Goal: Task Accomplishment & Management: Complete application form

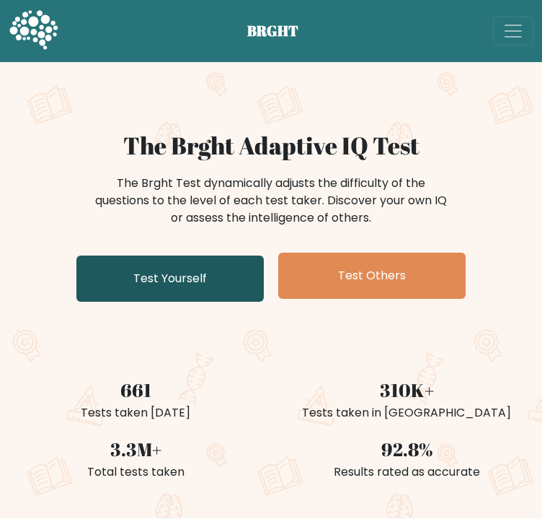
click at [121, 283] on link "Test Yourself" at bounding box center [170, 278] width 188 height 46
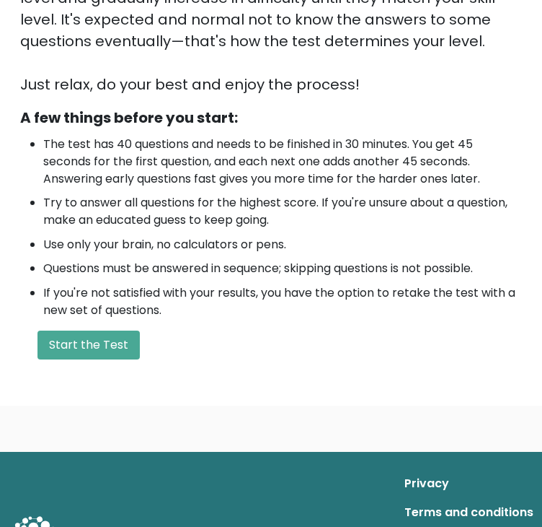
scroll to position [443, 0]
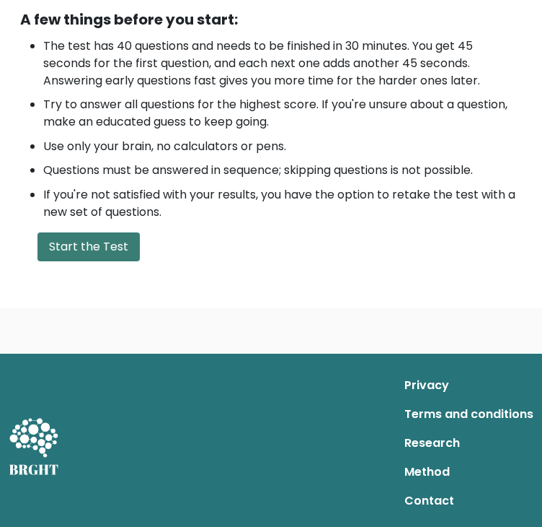
click at [82, 245] on button "Start the Test" at bounding box center [89, 246] width 102 height 29
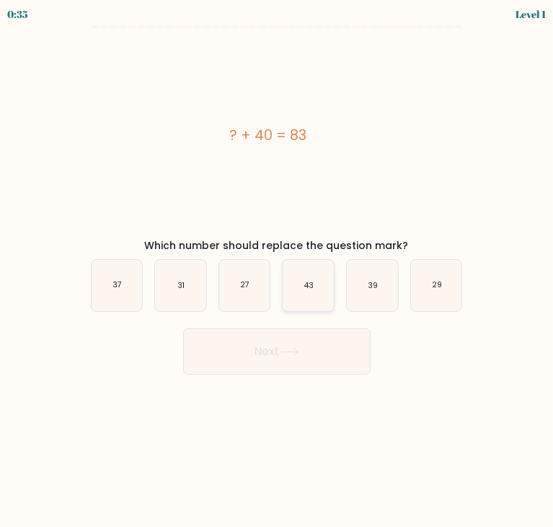
click at [317, 298] on icon "43" at bounding box center [308, 285] width 51 height 51
click at [278, 270] on input "d. 43" at bounding box center [277, 266] width 1 height 7
radio input "true"
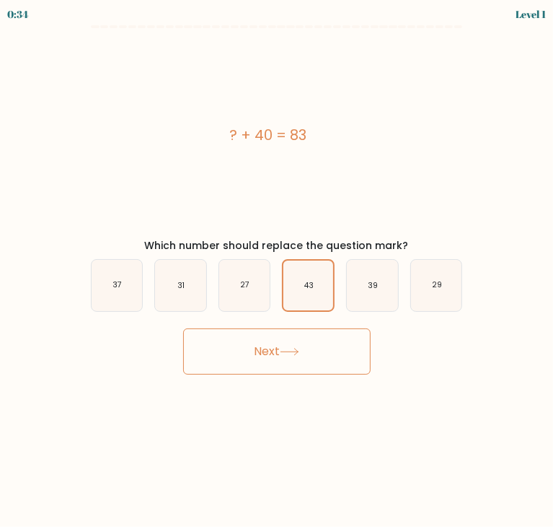
click at [289, 341] on button "Next" at bounding box center [277, 351] width 188 height 46
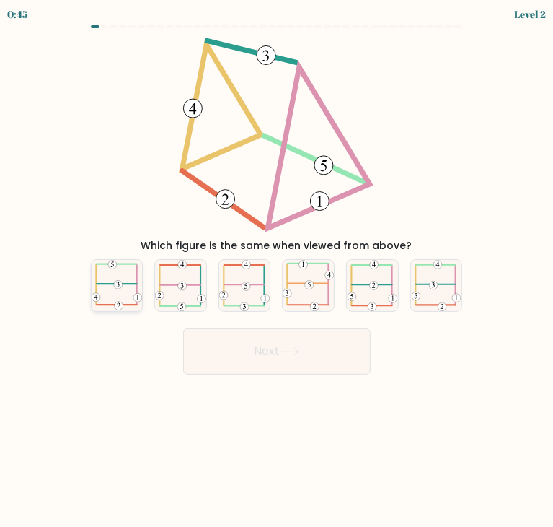
click at [114, 281] on icon at bounding box center [117, 285] width 51 height 50
click at [277, 270] on input "a." at bounding box center [277, 266] width 1 height 7
radio input "true"
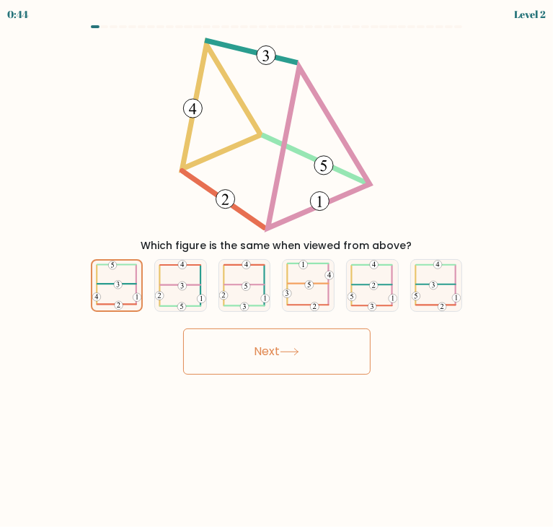
click at [221, 360] on button "Next" at bounding box center [277, 351] width 188 height 46
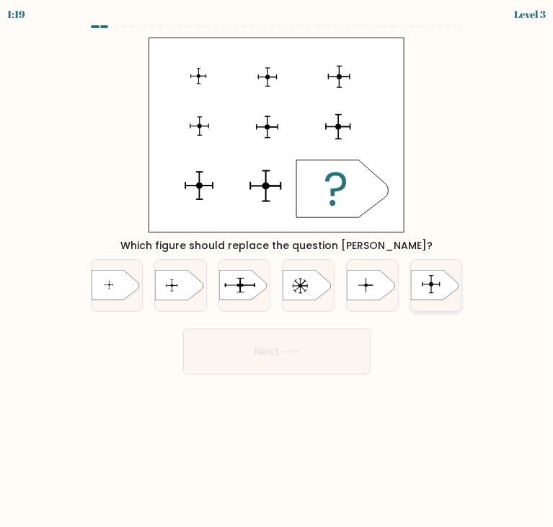
click at [426, 278] on icon at bounding box center [435, 285] width 48 height 30
click at [278, 270] on input "f." at bounding box center [277, 266] width 1 height 7
radio input "true"
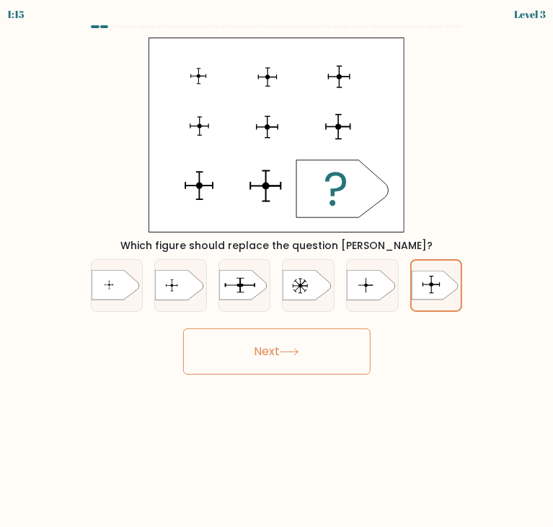
click at [289, 344] on button "Next" at bounding box center [277, 351] width 188 height 46
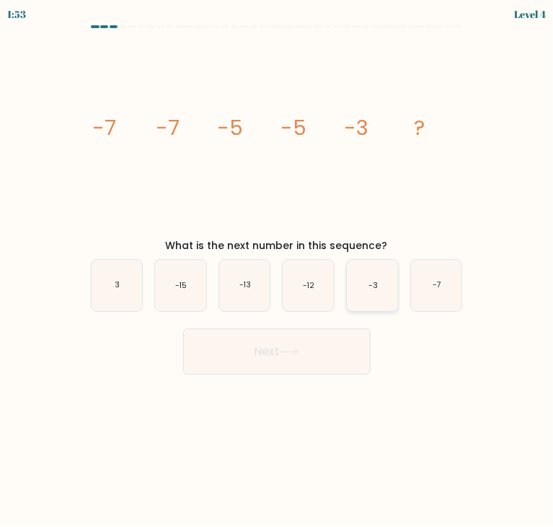
click at [359, 281] on icon "-3" at bounding box center [372, 285] width 51 height 51
click at [278, 270] on input "e. -3" at bounding box center [277, 266] width 1 height 7
radio input "true"
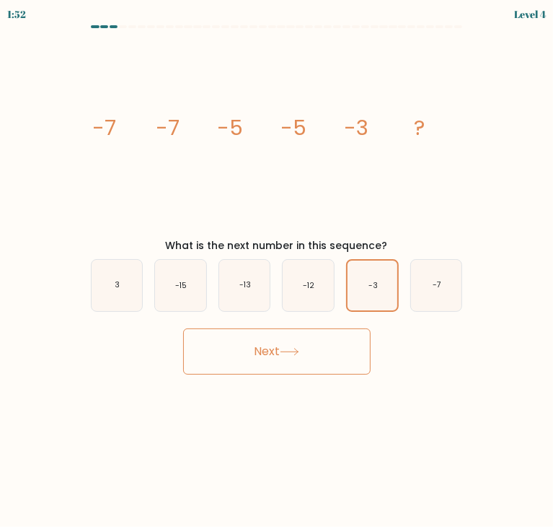
click at [274, 341] on button "Next" at bounding box center [277, 351] width 188 height 46
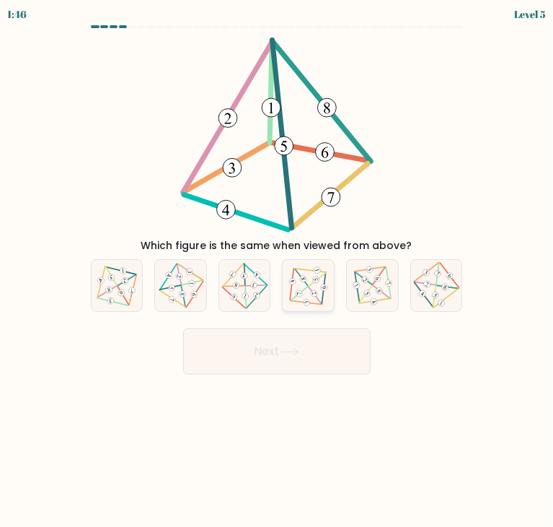
drag, startPoint x: 193, startPoint y: 328, endPoint x: 309, endPoint y: 263, distance: 132.8
drag, startPoint x: 309, startPoint y: 263, endPoint x: 144, endPoint y: 458, distance: 255.9
click at [144, 458] on body "1:45 Level 5" at bounding box center [276, 263] width 553 height 527
drag, startPoint x: 254, startPoint y: 275, endPoint x: 133, endPoint y: 419, distance: 187.9
drag, startPoint x: 133, startPoint y: 419, endPoint x: 86, endPoint y: 428, distance: 48.4
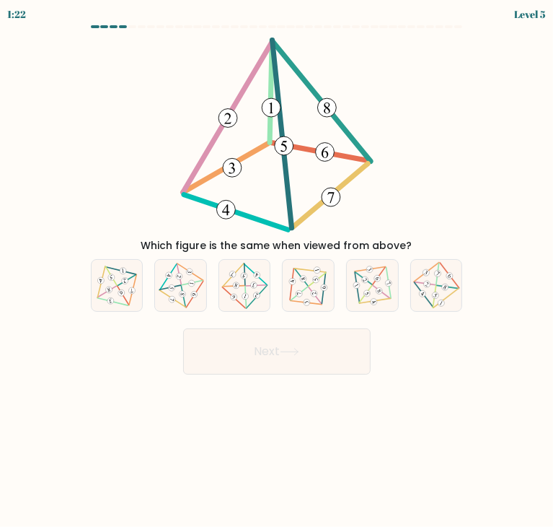
click at [86, 428] on body "1:22 Level 5" at bounding box center [276, 263] width 553 height 527
click at [180, 294] on 706 at bounding box center [182, 294] width 7 height 7
click at [277, 270] on input "b." at bounding box center [277, 266] width 1 height 7
radio input "true"
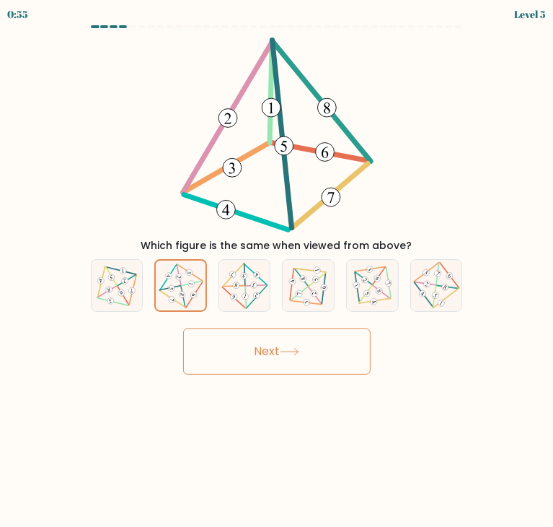
click at [225, 338] on button "Next" at bounding box center [277, 351] width 188 height 46
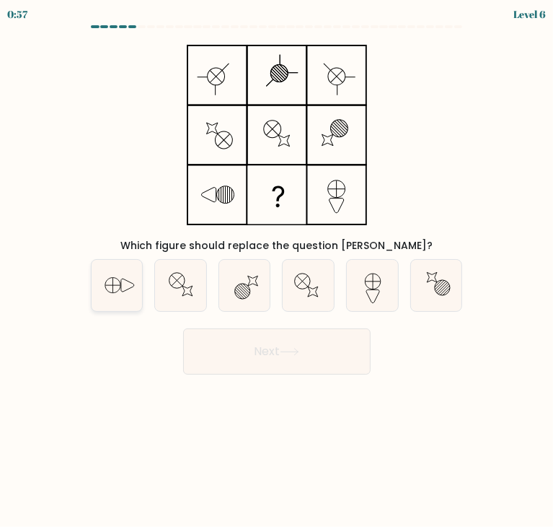
click at [103, 285] on icon at bounding box center [117, 285] width 51 height 51
click at [277, 270] on input "a." at bounding box center [277, 266] width 1 height 7
radio input "true"
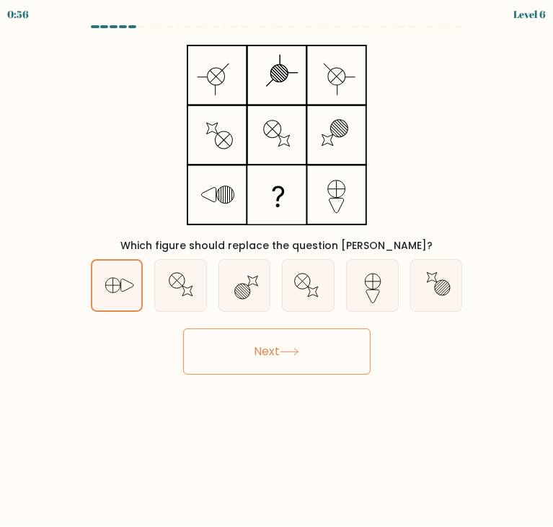
click at [235, 359] on button "Next" at bounding box center [277, 351] width 188 height 46
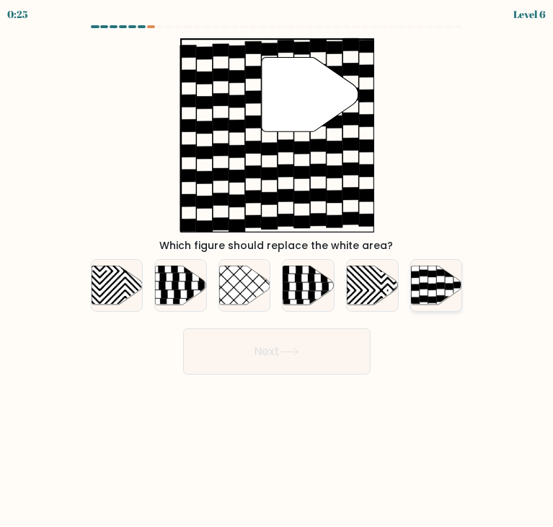
click at [427, 281] on icon at bounding box center [436, 284] width 51 height 39
click at [278, 270] on input "f." at bounding box center [277, 266] width 1 height 7
radio input "true"
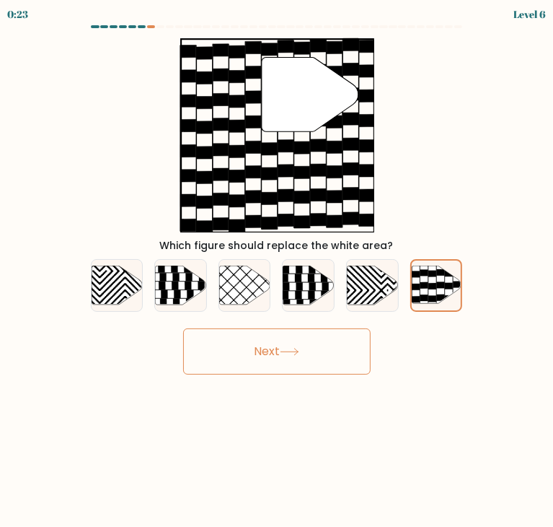
click at [248, 351] on button "Next" at bounding box center [277, 351] width 188 height 46
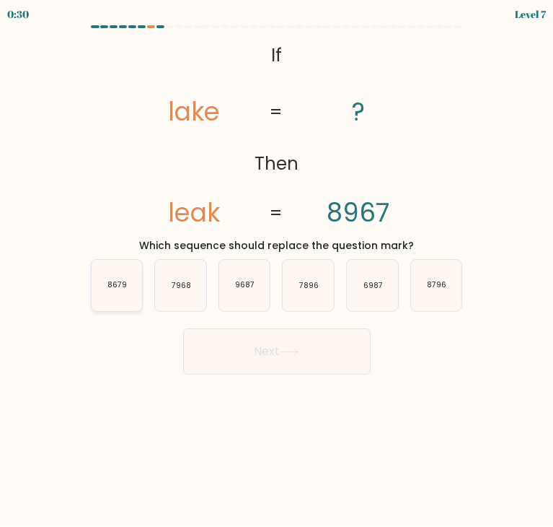
click at [128, 289] on icon "8679" at bounding box center [117, 285] width 51 height 51
click at [277, 270] on input "a. 8679" at bounding box center [277, 266] width 1 height 7
radio input "true"
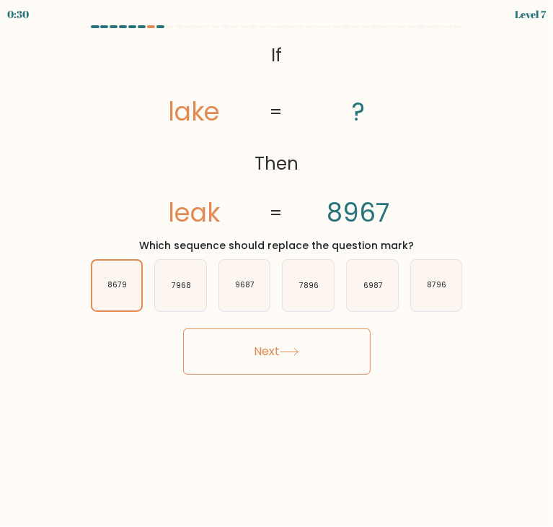
click at [234, 338] on button "Next" at bounding box center [277, 351] width 188 height 46
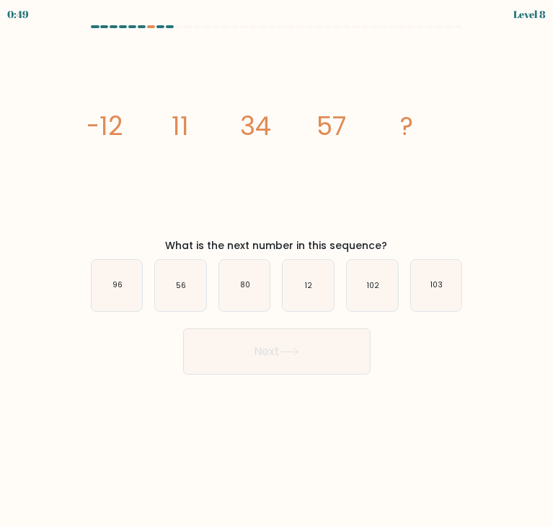
drag, startPoint x: 306, startPoint y: 217, endPoint x: 320, endPoint y: 206, distance: 17.9
drag, startPoint x: 320, startPoint y: 206, endPoint x: 332, endPoint y: 162, distance: 45.0
click at [335, 159] on icon "image/svg+xml -12 11 34 57 ?" at bounding box center [277, 135] width 378 height 195
drag, startPoint x: 353, startPoint y: 178, endPoint x: 254, endPoint y: 150, distance: 102.7
click at [257, 148] on icon "image/svg+xml -12 11 34 57 ?" at bounding box center [277, 135] width 378 height 195
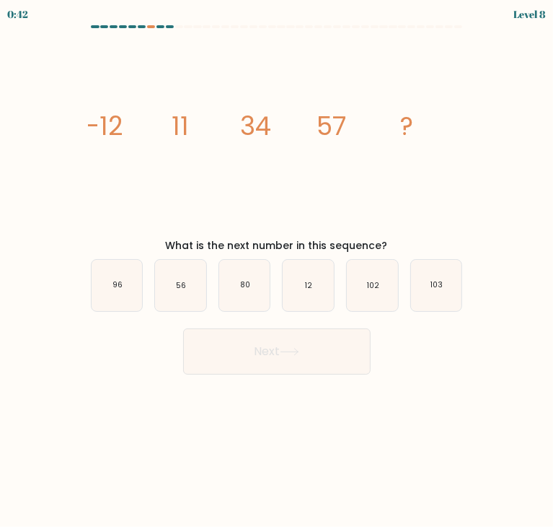
drag, startPoint x: 208, startPoint y: 274, endPoint x: 363, endPoint y: 177, distance: 183.1
drag, startPoint x: 363, startPoint y: 177, endPoint x: 416, endPoint y: 159, distance: 56.3
click at [416, 159] on icon "image/svg+xml -12 11 34 57 ?" at bounding box center [277, 135] width 378 height 195
click at [255, 295] on icon "80" at bounding box center [244, 285] width 51 height 51
click at [277, 270] on input "c. 80" at bounding box center [277, 266] width 1 height 7
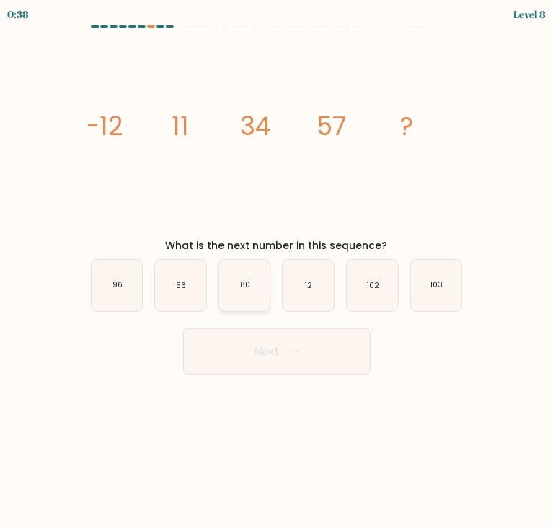
radio input "true"
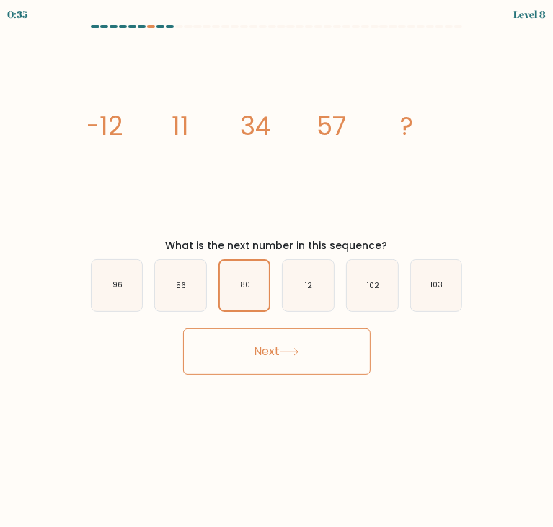
click at [252, 356] on button "Next" at bounding box center [277, 351] width 188 height 46
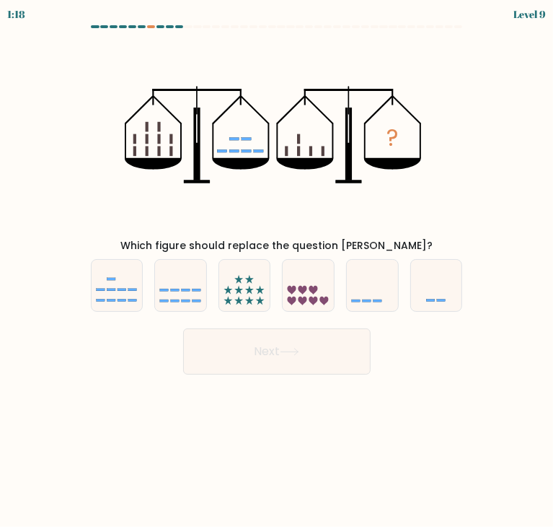
drag, startPoint x: 252, startPoint y: 356, endPoint x: 50, endPoint y: 374, distance: 202.8
click at [50, 374] on body "1:18 Level 9" at bounding box center [276, 263] width 553 height 527
click at [398, 286] on icon at bounding box center [372, 285] width 51 height 43
click at [278, 270] on input "e." at bounding box center [277, 266] width 1 height 7
radio input "true"
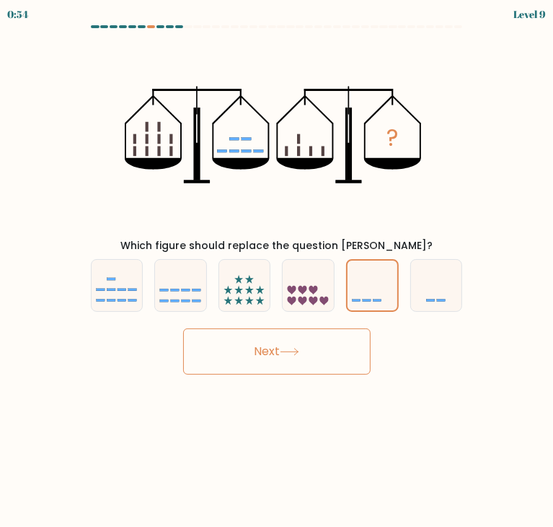
click at [251, 374] on body "0:54 Level 9" at bounding box center [276, 263] width 553 height 527
click at [274, 361] on button "Next" at bounding box center [277, 351] width 188 height 46
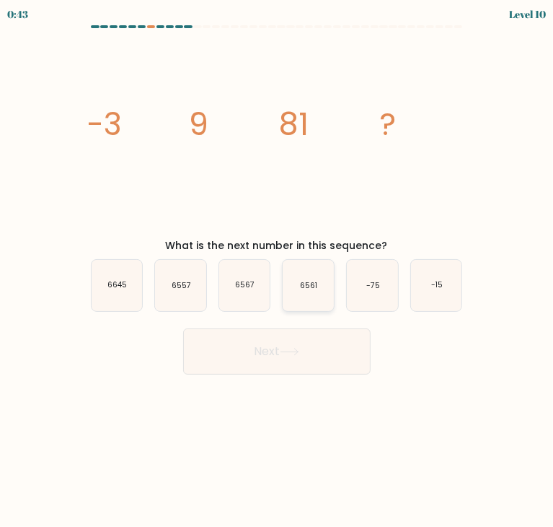
click at [307, 281] on text "6561" at bounding box center [309, 285] width 17 height 11
click at [278, 270] on input "d. 6561" at bounding box center [277, 266] width 1 height 7
radio input "true"
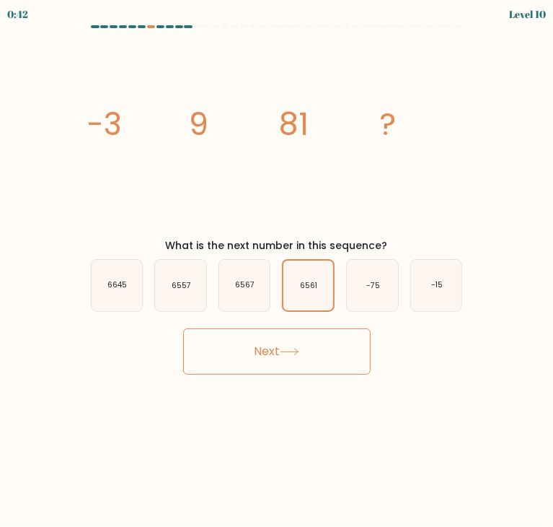
click at [295, 346] on button "Next" at bounding box center [277, 351] width 188 height 46
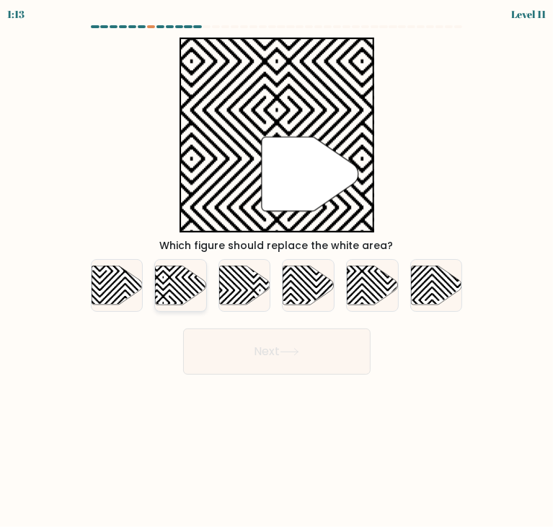
click at [179, 283] on icon at bounding box center [180, 284] width 51 height 39
click at [277, 270] on input "b." at bounding box center [277, 266] width 1 height 7
radio input "true"
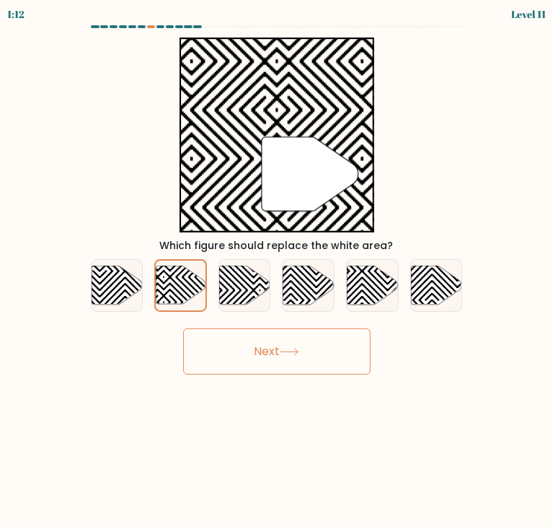
click at [227, 328] on button "Next" at bounding box center [277, 351] width 188 height 46
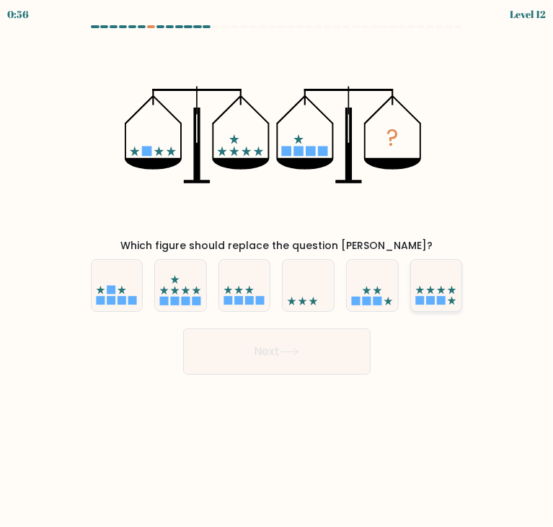
click at [433, 307] on div at bounding box center [436, 285] width 53 height 53
click at [278, 270] on input "f." at bounding box center [277, 266] width 1 height 7
radio input "true"
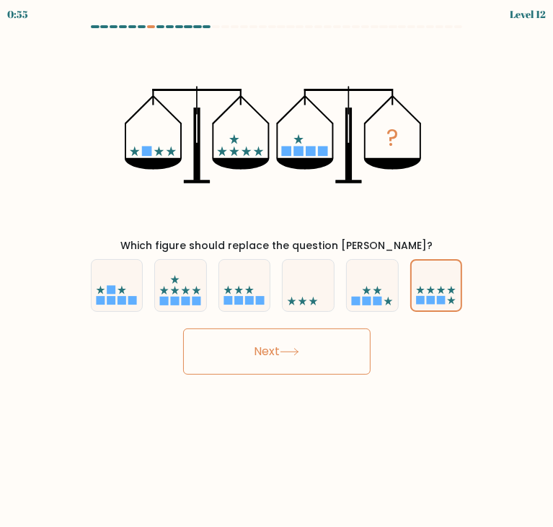
click at [349, 343] on button "Next" at bounding box center [277, 351] width 188 height 46
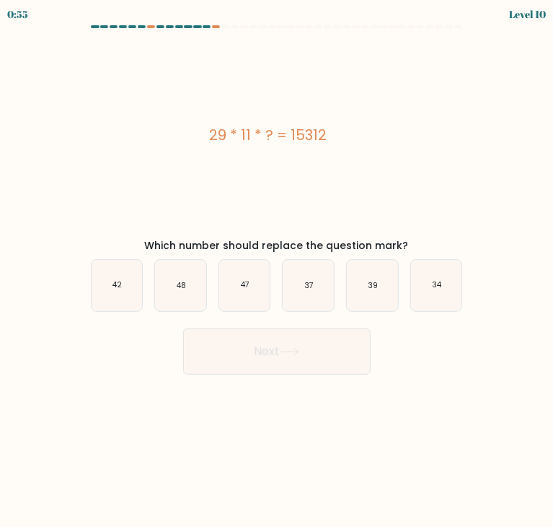
drag, startPoint x: 197, startPoint y: 190, endPoint x: 161, endPoint y: 141, distance: 61.5
click at [161, 141] on div "29 * 11 * ? = 15312" at bounding box center [268, 135] width 378 height 22
drag, startPoint x: 251, startPoint y: 193, endPoint x: 237, endPoint y: 190, distance: 14.7
click at [237, 190] on div "29 * 11 * ? = 15312" at bounding box center [268, 135] width 378 height 195
click at [172, 281] on icon "48" at bounding box center [180, 285] width 51 height 51
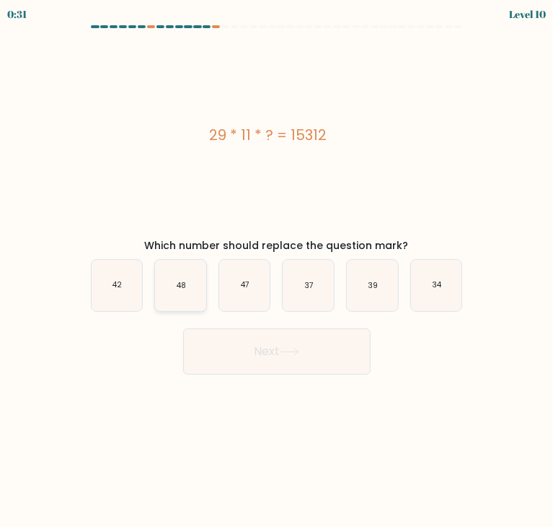
click at [277, 270] on input "b. 48" at bounding box center [277, 266] width 1 height 7
radio input "true"
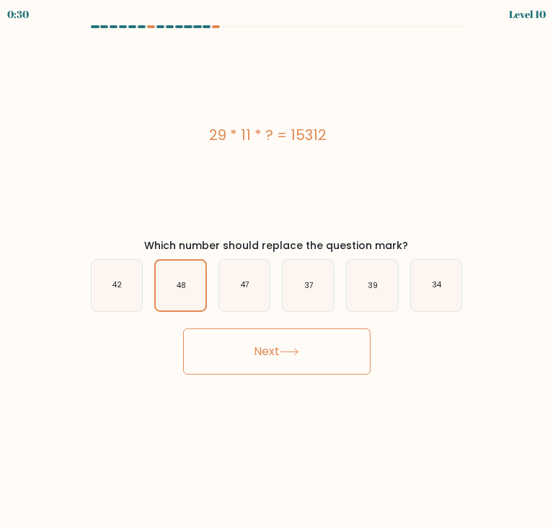
click at [292, 351] on icon at bounding box center [289, 351] width 17 height 6
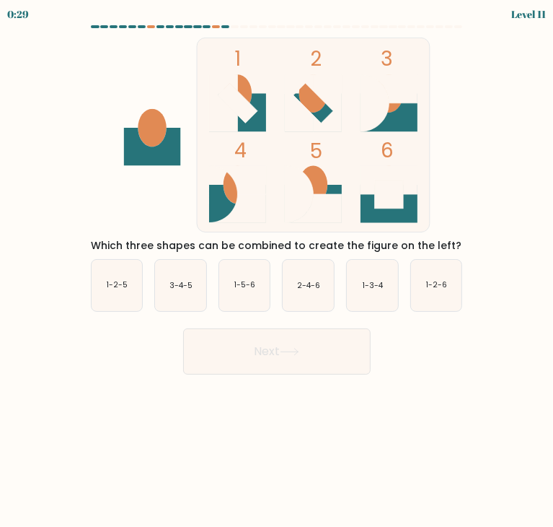
click at [292, 351] on icon at bounding box center [289, 351] width 17 height 6
click at [141, 406] on body "1:13 Level 11" at bounding box center [276, 263] width 553 height 527
click at [176, 286] on text "3-4-5" at bounding box center [181, 285] width 23 height 11
click at [277, 270] on input "b. 3-4-5" at bounding box center [277, 266] width 1 height 7
radio input "true"
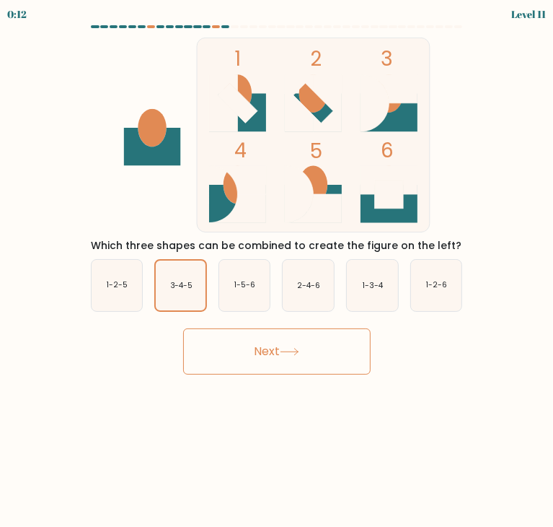
click at [215, 364] on button "Next" at bounding box center [277, 351] width 188 height 46
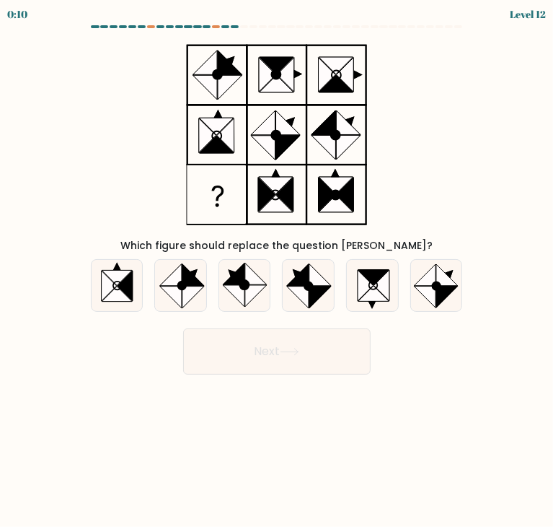
click at [211, 351] on button "Next" at bounding box center [277, 351] width 188 height 46
click at [97, 138] on div "Which figure should replace the question mark?" at bounding box center [277, 146] width 390 height 216
click at [300, 301] on icon at bounding box center [308, 285] width 51 height 51
click at [278, 270] on input "d." at bounding box center [277, 266] width 1 height 7
radio input "true"
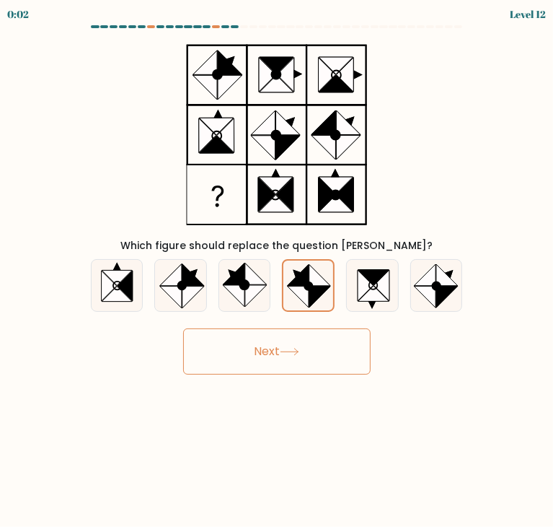
click at [286, 349] on icon at bounding box center [289, 352] width 19 height 8
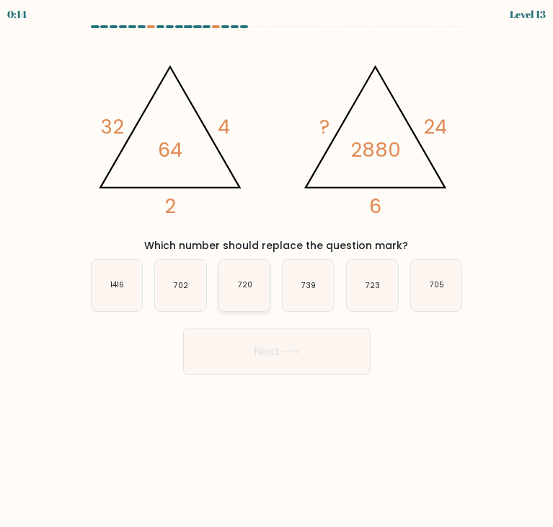
click at [249, 283] on text "720" at bounding box center [245, 285] width 14 height 11
click at [277, 270] on input "c. 720" at bounding box center [277, 266] width 1 height 7
radio input "true"
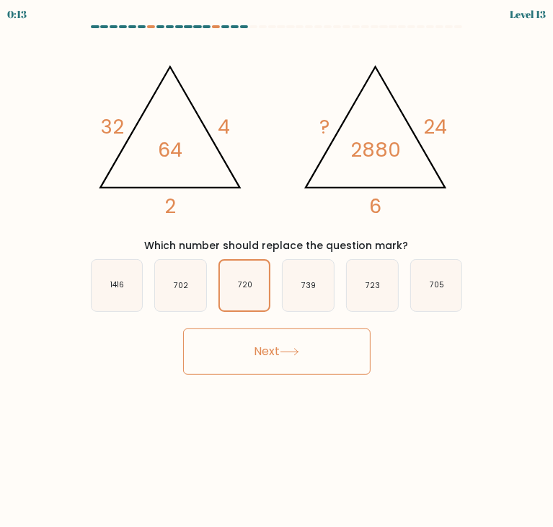
click at [219, 348] on button "Next" at bounding box center [277, 351] width 188 height 46
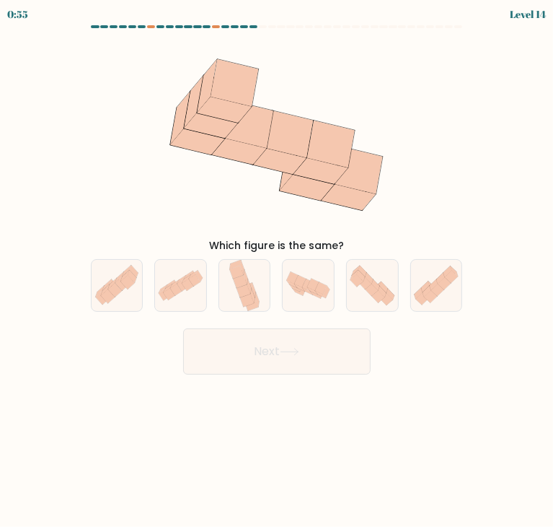
drag, startPoint x: 296, startPoint y: 171, endPoint x: 325, endPoint y: 82, distance: 94.2
click at [325, 82] on icon at bounding box center [277, 135] width 258 height 195
click at [120, 289] on icon at bounding box center [122, 284] width 14 height 14
click at [277, 270] on input "a." at bounding box center [277, 266] width 1 height 7
radio input "true"
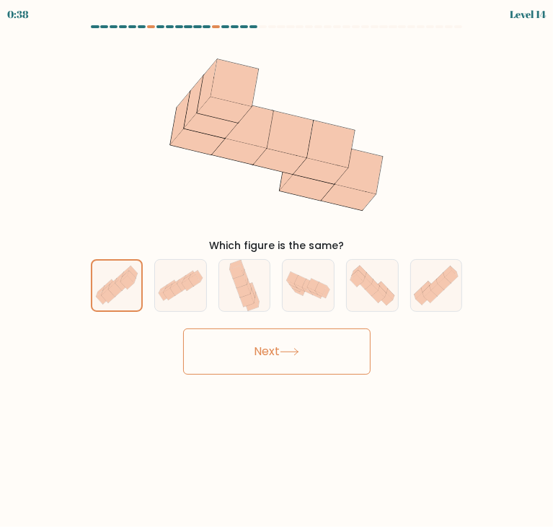
click at [201, 364] on button "Next" at bounding box center [277, 351] width 188 height 46
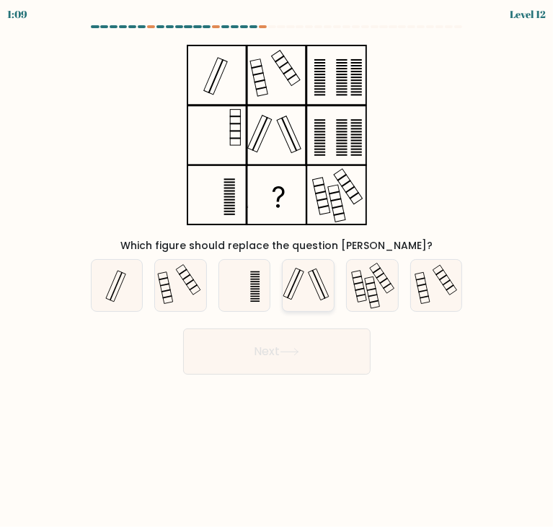
click at [317, 294] on icon at bounding box center [308, 285] width 51 height 51
click at [278, 270] on input "d." at bounding box center [277, 266] width 1 height 7
radio input "true"
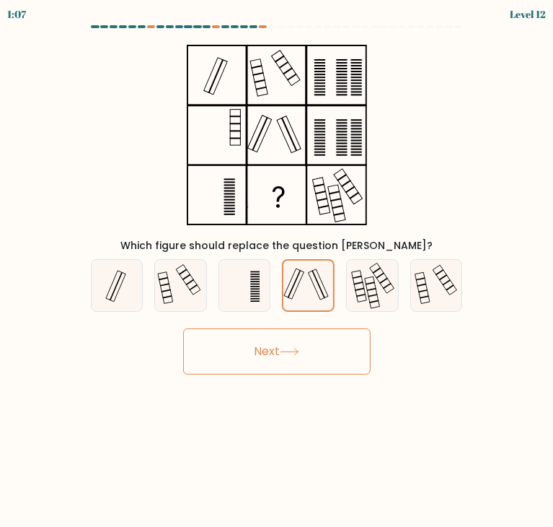
click at [306, 364] on button "Next" at bounding box center [277, 351] width 188 height 46
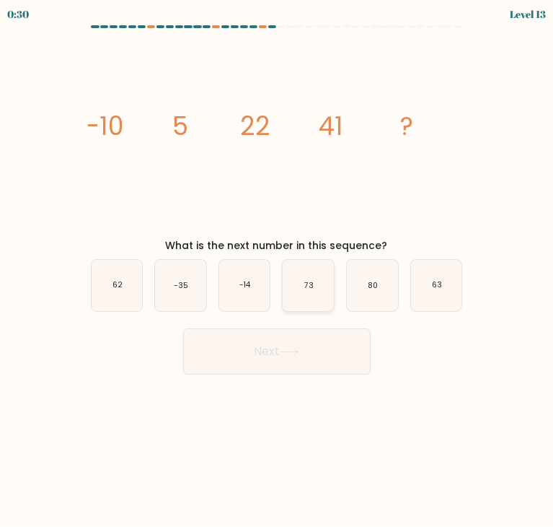
click at [329, 265] on icon "73" at bounding box center [308, 285] width 51 height 51
click at [278, 265] on input "d. 73" at bounding box center [277, 266] width 1 height 7
radio input "true"
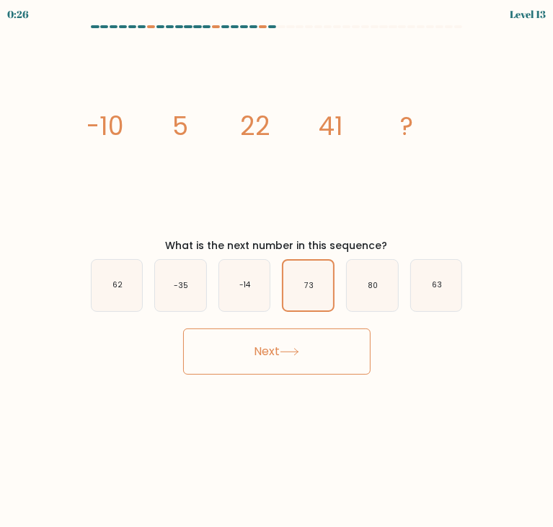
click at [323, 344] on button "Next" at bounding box center [277, 351] width 188 height 46
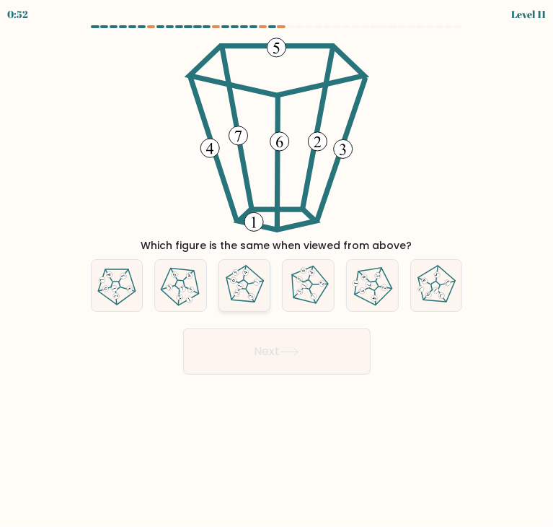
click at [240, 272] on icon at bounding box center [244, 285] width 41 height 41
click at [277, 270] on input "c." at bounding box center [277, 266] width 1 height 7
radio input "true"
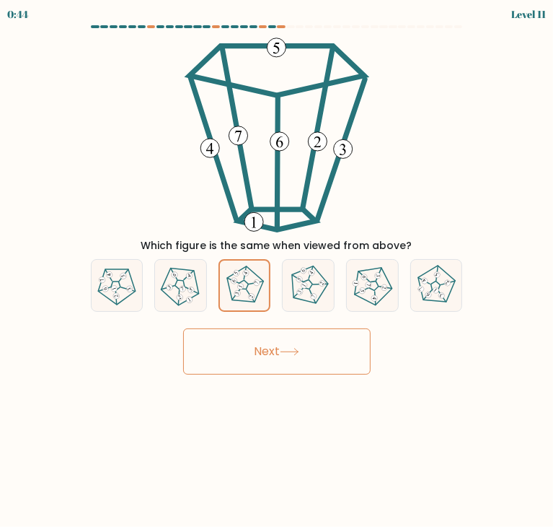
drag, startPoint x: 234, startPoint y: 323, endPoint x: 233, endPoint y: 348, distance: 25.3
click at [233, 348] on div "Next" at bounding box center [277, 345] width 390 height 57
click at [230, 347] on button "Next" at bounding box center [277, 351] width 188 height 46
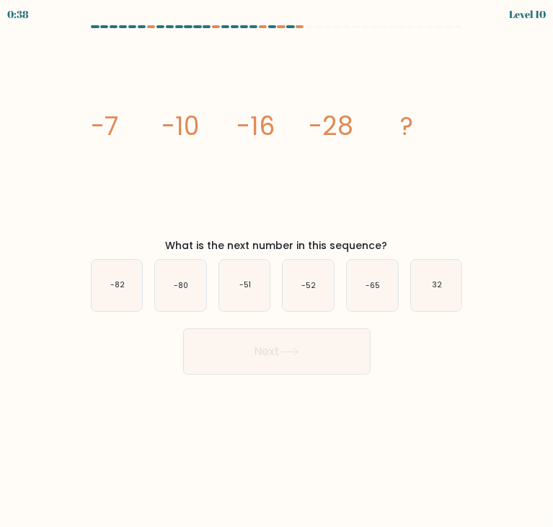
click at [296, 24] on div "0:38 Level 10" at bounding box center [276, 12] width 553 height 25
click at [301, 27] on div at bounding box center [300, 26] width 8 height 3
click at [320, 304] on icon "-52" at bounding box center [308, 285] width 51 height 51
click at [278, 270] on input "d. -52" at bounding box center [277, 266] width 1 height 7
radio input "true"
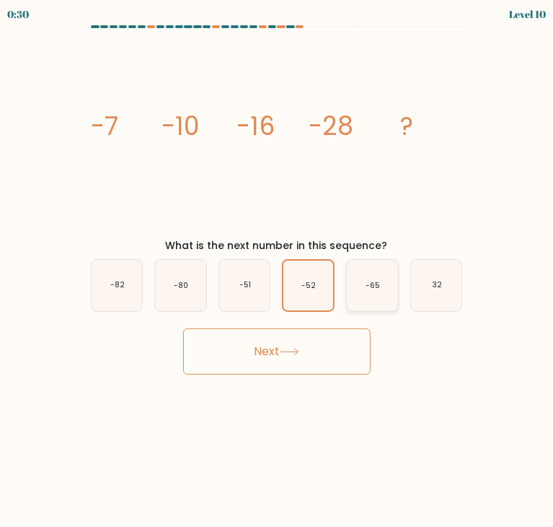
click at [361, 302] on icon "-65" at bounding box center [372, 285] width 51 height 51
click at [278, 270] on input "e. -65" at bounding box center [277, 266] width 1 height 7
radio input "true"
click at [232, 288] on icon "-51" at bounding box center [244, 285] width 51 height 51
click at [277, 270] on input "c. -51" at bounding box center [277, 266] width 1 height 7
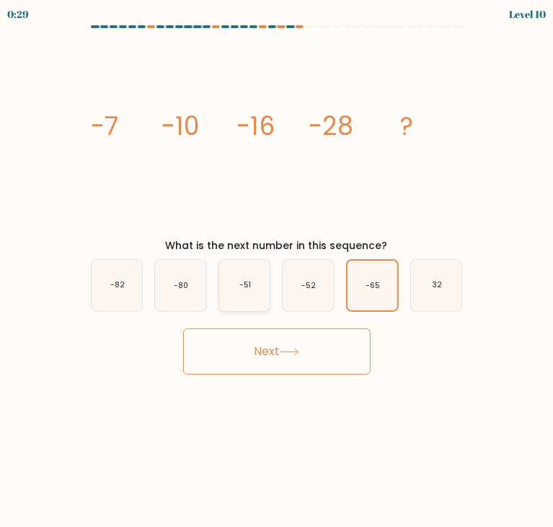
radio input "true"
click at [173, 281] on icon "-80" at bounding box center [180, 285] width 51 height 51
click at [277, 270] on input "b. -80" at bounding box center [277, 266] width 1 height 7
radio input "true"
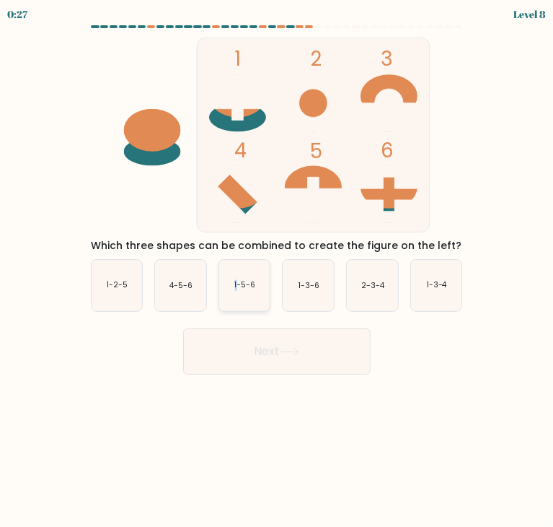
click at [238, 298] on icon "1-5-6" at bounding box center [244, 285] width 51 height 51
click at [252, 350] on button "Next" at bounding box center [277, 351] width 188 height 46
click at [267, 265] on icon "1-5-6" at bounding box center [244, 285] width 51 height 51
click at [277, 265] on input "c. 1-5-6" at bounding box center [277, 266] width 1 height 7
radio input "true"
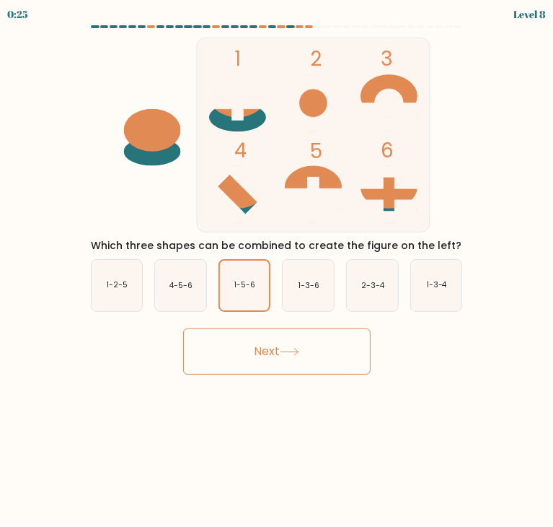
click at [302, 358] on button "Next" at bounding box center [277, 351] width 188 height 46
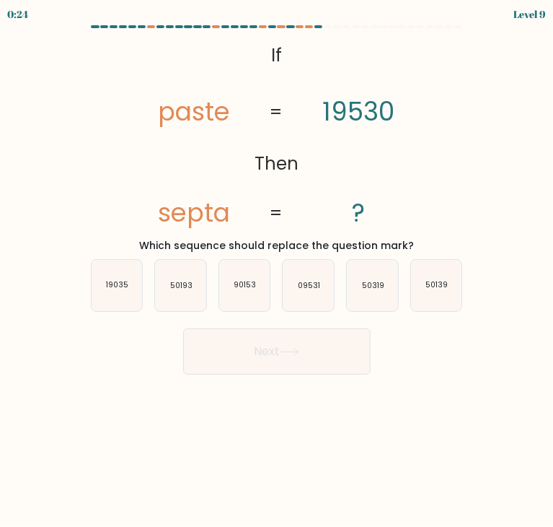
click at [302, 358] on button "Next" at bounding box center [277, 351] width 188 height 46
click at [292, 404] on body "1:08 Level 9 If" at bounding box center [276, 263] width 553 height 527
click at [190, 289] on text "50193" at bounding box center [181, 285] width 22 height 11
click at [277, 270] on input "b. 50193" at bounding box center [277, 266] width 1 height 7
radio input "true"
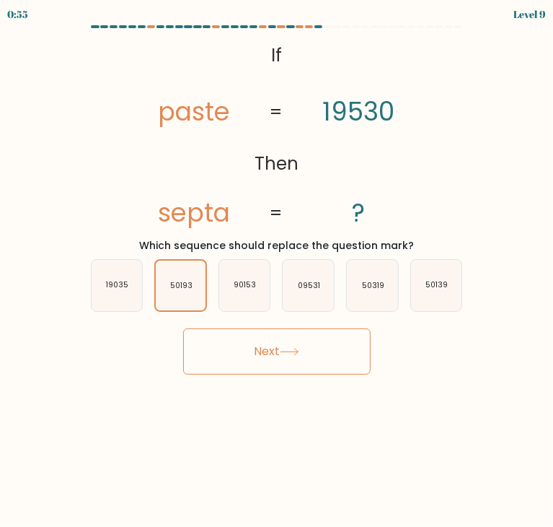
click at [239, 355] on button "Next" at bounding box center [277, 351] width 188 height 46
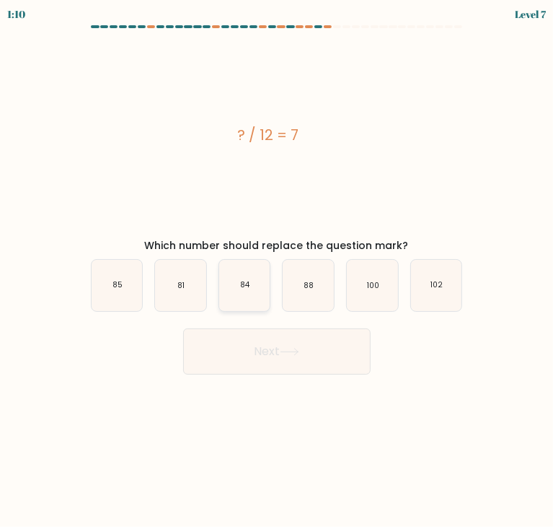
click at [251, 278] on icon "84" at bounding box center [244, 285] width 51 height 51
click at [277, 270] on input "c. 84" at bounding box center [277, 266] width 1 height 7
radio input "true"
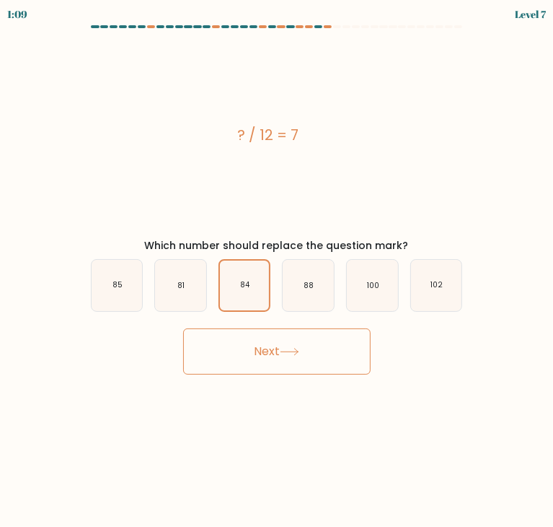
click at [293, 359] on button "Next" at bounding box center [277, 351] width 188 height 46
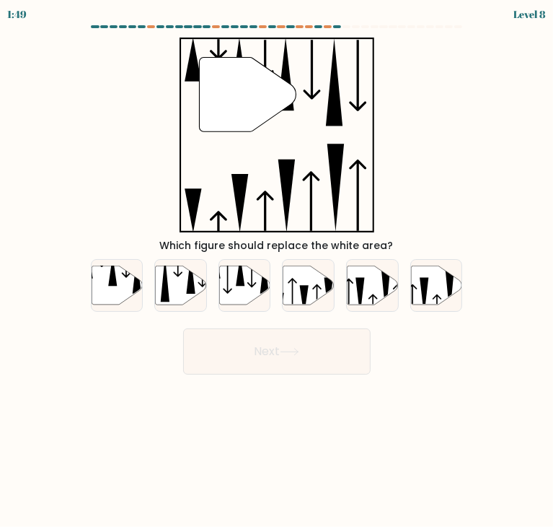
drag, startPoint x: 254, startPoint y: 89, endPoint x: 87, endPoint y: 195, distance: 197.7
click at [87, 196] on div "" Which figure should replace the white area?" at bounding box center [277, 146] width 390 height 216
click at [109, 275] on icon at bounding box center [117, 284] width 51 height 39
click at [277, 270] on input "a." at bounding box center [277, 266] width 1 height 7
radio input "true"
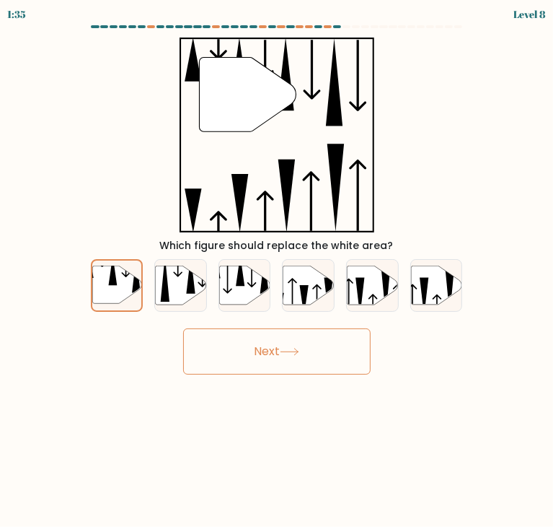
click at [273, 376] on body "1:35 Level 8" at bounding box center [276, 263] width 553 height 527
click at [272, 364] on button "Next" at bounding box center [277, 351] width 188 height 46
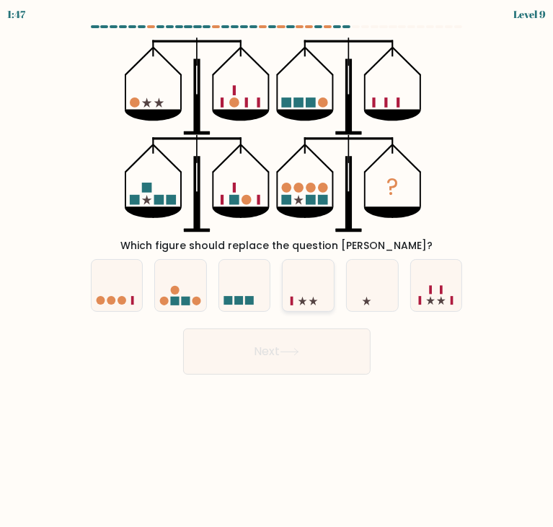
click at [282, 300] on div at bounding box center [308, 285] width 53 height 53
click at [278, 270] on input "d." at bounding box center [277, 266] width 1 height 7
radio input "true"
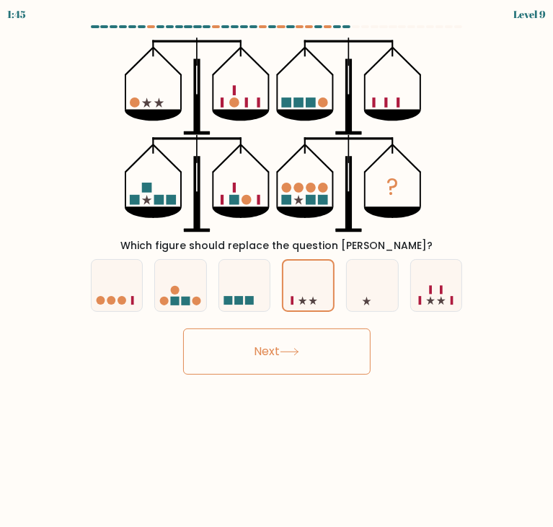
click at [247, 340] on button "Next" at bounding box center [277, 351] width 188 height 46
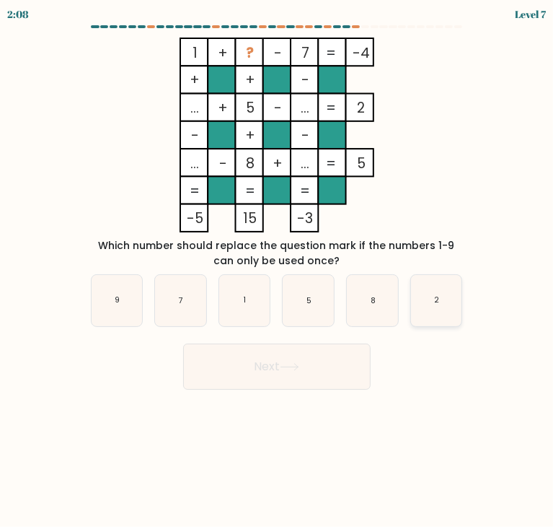
click at [436, 294] on icon "2" at bounding box center [436, 300] width 51 height 51
click at [286, 371] on button "Next" at bounding box center [277, 366] width 188 height 46
click at [415, 317] on icon "2" at bounding box center [436, 300] width 51 height 51
click at [278, 270] on input "f. 2" at bounding box center [277, 266] width 1 height 7
radio input "true"
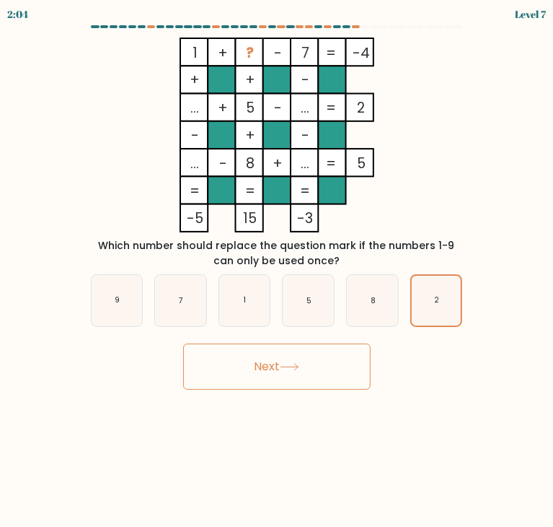
click at [281, 362] on button "Next" at bounding box center [277, 366] width 188 height 46
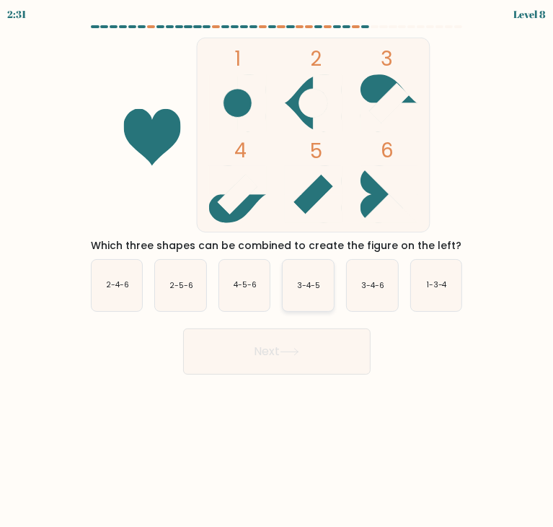
click at [325, 286] on icon "3-4-5" at bounding box center [308, 285] width 51 height 51
click at [278, 270] on input "d. 3-4-5" at bounding box center [277, 266] width 1 height 7
radio input "true"
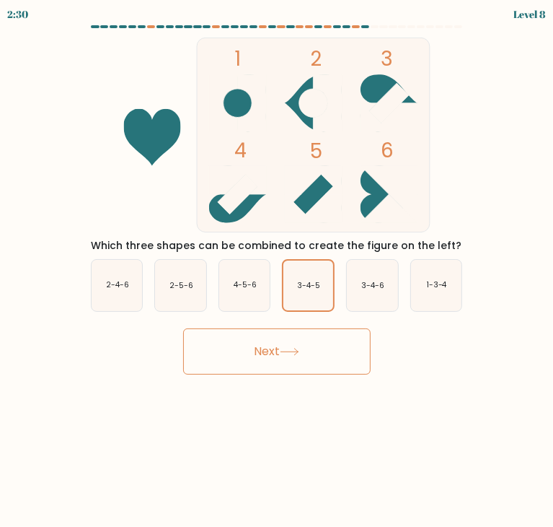
click at [288, 361] on button "Next" at bounding box center [277, 351] width 188 height 46
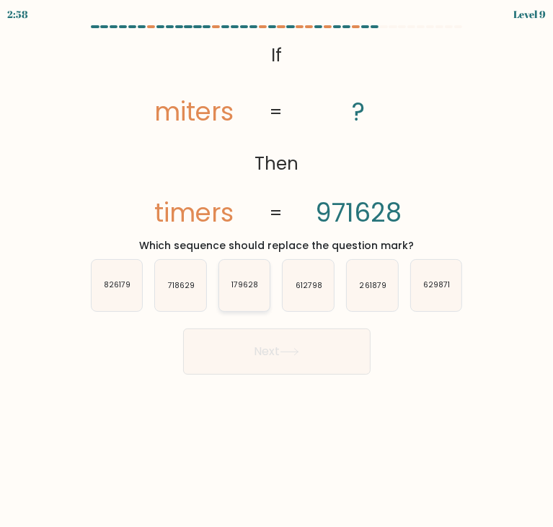
click at [242, 291] on icon "179628" at bounding box center [244, 285] width 51 height 51
click at [277, 270] on input "c. 179628" at bounding box center [277, 266] width 1 height 7
radio input "true"
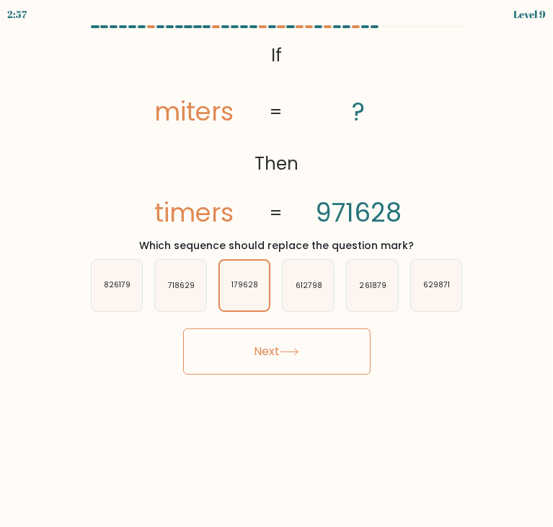
click at [259, 343] on button "Next" at bounding box center [277, 351] width 188 height 46
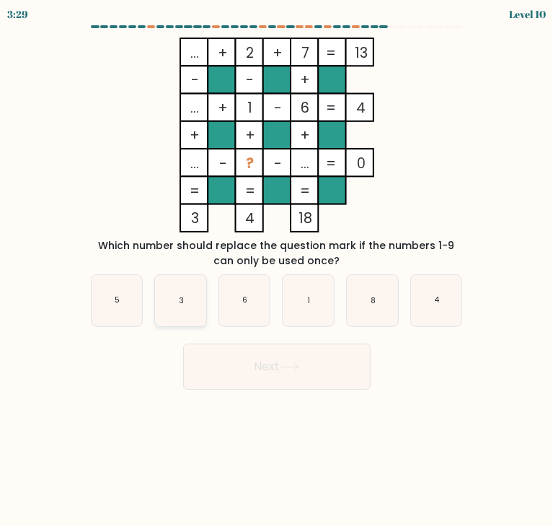
click at [185, 306] on icon "3" at bounding box center [180, 300] width 51 height 51
click at [277, 270] on input "b. 3" at bounding box center [277, 266] width 1 height 7
radio input "true"
click at [244, 374] on button "Next" at bounding box center [277, 366] width 188 height 46
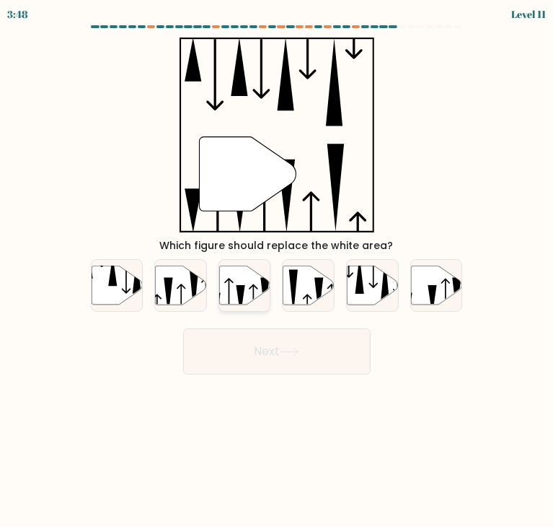
click at [243, 293] on icon at bounding box center [241, 300] width 9 height 31
click at [277, 270] on input "c." at bounding box center [277, 266] width 1 height 7
radio input "true"
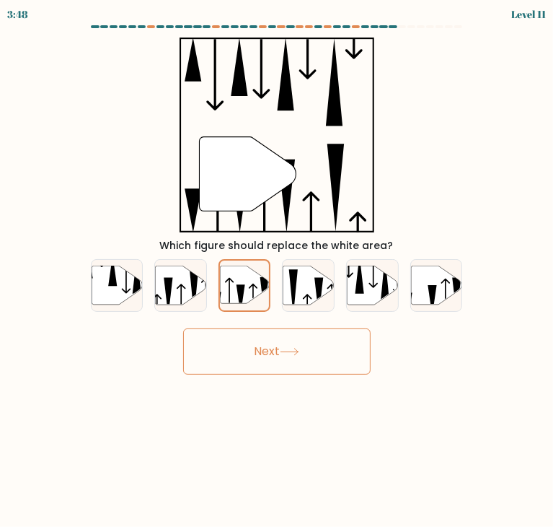
click at [281, 351] on button "Next" at bounding box center [277, 351] width 188 height 46
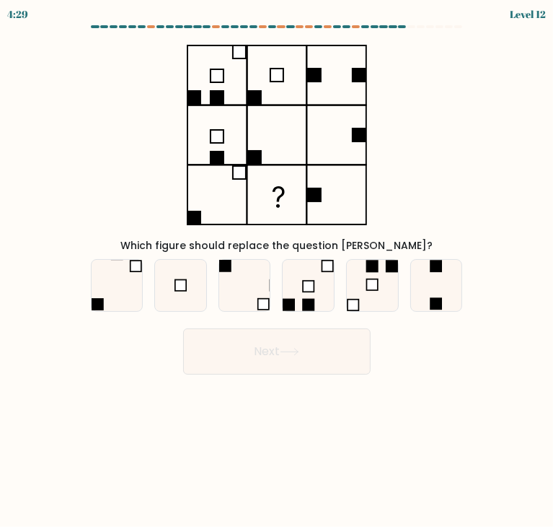
drag, startPoint x: 276, startPoint y: 346, endPoint x: 236, endPoint y: 402, distance: 68.8
click at [238, 404] on body "4:29 Level 12" at bounding box center [276, 263] width 553 height 527
drag, startPoint x: 263, startPoint y: 348, endPoint x: 230, endPoint y: 390, distance: 53.0
click at [230, 390] on body "4:27 Level 12" at bounding box center [276, 263] width 553 height 527
click at [208, 343] on button "Next" at bounding box center [277, 351] width 188 height 46
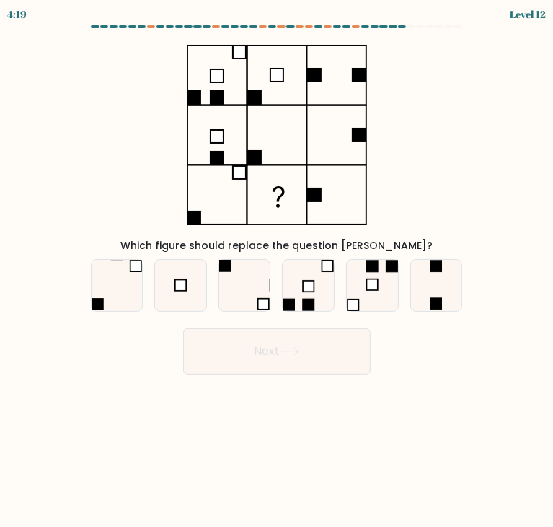
click at [138, 91] on div "Which figure should replace the question mark?" at bounding box center [277, 146] width 390 height 216
click at [284, 289] on icon at bounding box center [308, 285] width 51 height 51
click at [278, 270] on input "d." at bounding box center [277, 266] width 1 height 7
radio input "true"
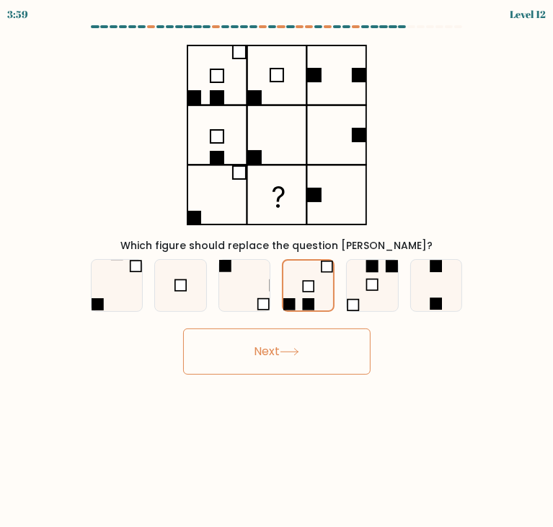
click at [274, 345] on button "Next" at bounding box center [277, 351] width 188 height 46
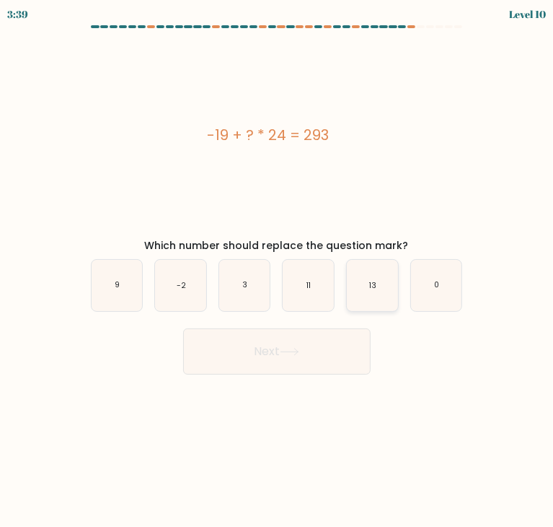
click at [354, 282] on icon "13" at bounding box center [372, 285] width 51 height 51
click at [278, 270] on input "e. 13" at bounding box center [277, 266] width 1 height 7
radio input "true"
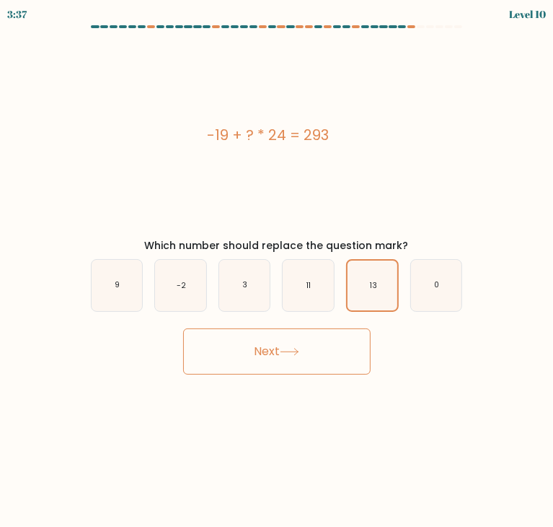
click at [307, 377] on body "3:37 Level 10 9" at bounding box center [276, 263] width 553 height 527
click at [291, 355] on icon at bounding box center [289, 352] width 19 height 8
click at [276, 351] on button "Next" at bounding box center [277, 351] width 188 height 46
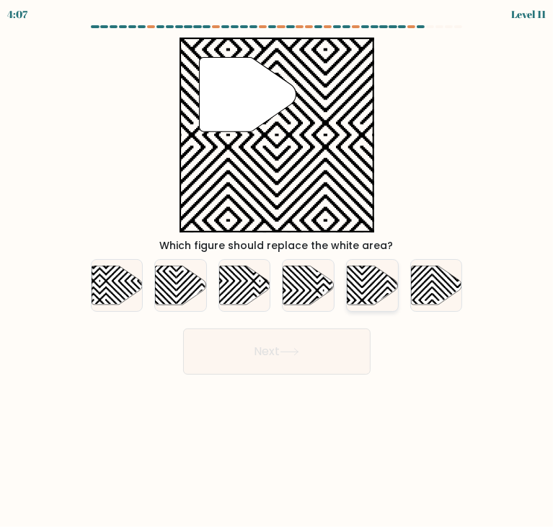
click at [357, 296] on icon at bounding box center [372, 284] width 51 height 39
click at [278, 270] on input "e." at bounding box center [277, 266] width 1 height 7
radio input "true"
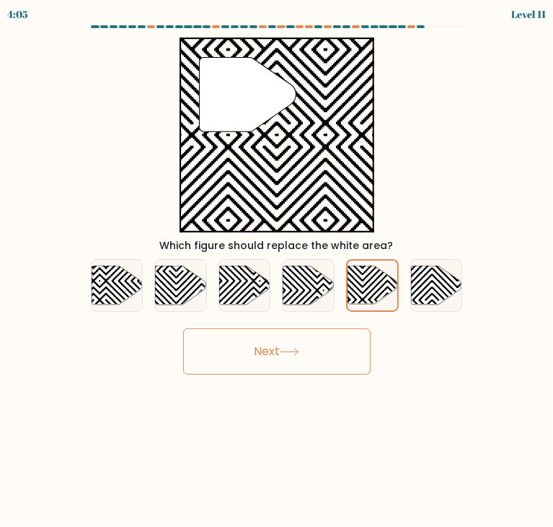
click at [298, 364] on button "Next" at bounding box center [277, 351] width 188 height 46
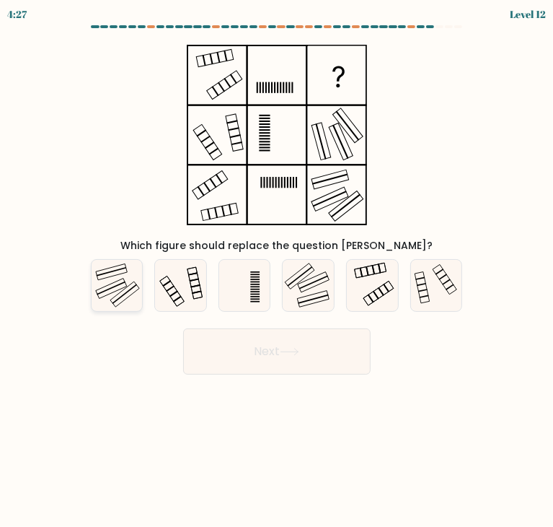
click at [100, 296] on icon at bounding box center [117, 285] width 51 height 51
click at [277, 270] on input "a." at bounding box center [277, 266] width 1 height 7
radio input "true"
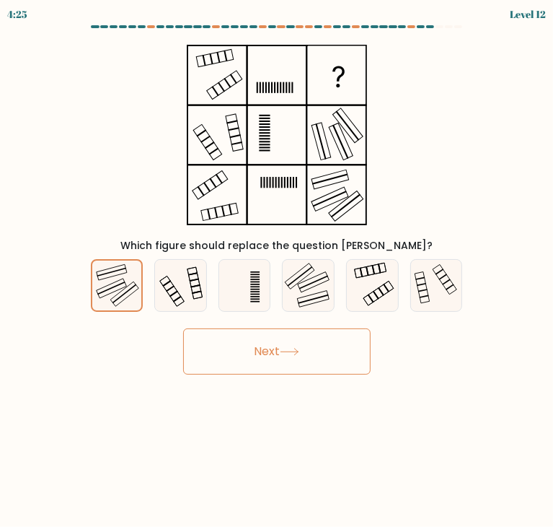
click at [260, 363] on button "Next" at bounding box center [277, 351] width 188 height 46
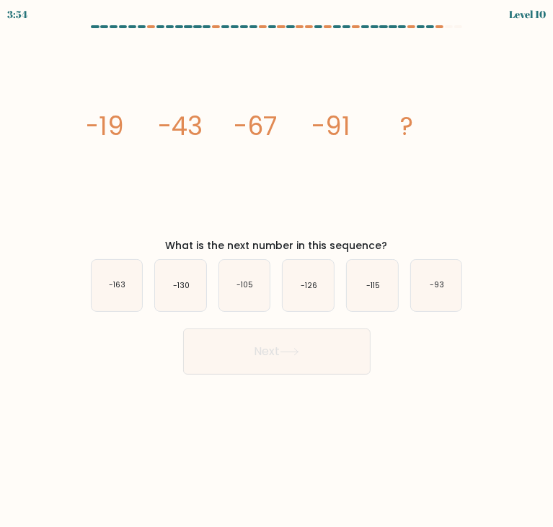
drag, startPoint x: 291, startPoint y: 61, endPoint x: 302, endPoint y: 107, distance: 47.3
click at [302, 107] on icon "image/svg+xml -19 -43 -67 -91 ?" at bounding box center [277, 135] width 378 height 195
drag, startPoint x: 334, startPoint y: 43, endPoint x: 351, endPoint y: 127, distance: 85.3
click at [350, 127] on icon "image/svg+xml -19 -43 -67 -91 ?" at bounding box center [277, 135] width 378 height 195
click at [381, 87] on icon "image/svg+xml -19 -43 -67 -91 ?" at bounding box center [277, 135] width 378 height 195
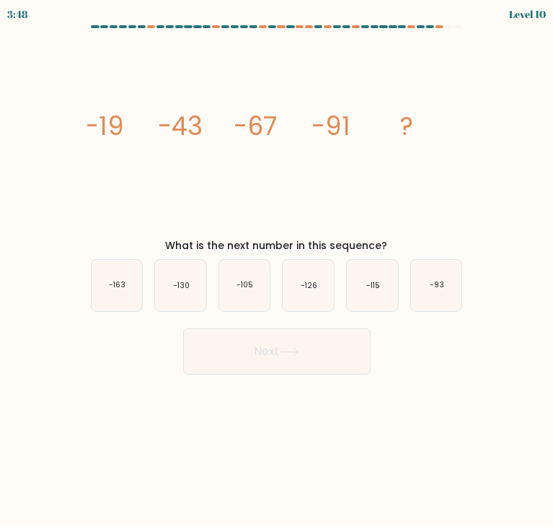
drag, startPoint x: 382, startPoint y: 82, endPoint x: 380, endPoint y: 269, distance: 187.5
click at [379, 229] on icon "image/svg+xml -19 -43 -67 -91 ?" at bounding box center [277, 135] width 378 height 195
drag, startPoint x: 376, startPoint y: 296, endPoint x: 371, endPoint y: 309, distance: 13.7
click at [375, 296] on icon "-115" at bounding box center [372, 285] width 51 height 51
click at [278, 270] on input "e. -115" at bounding box center [277, 266] width 1 height 7
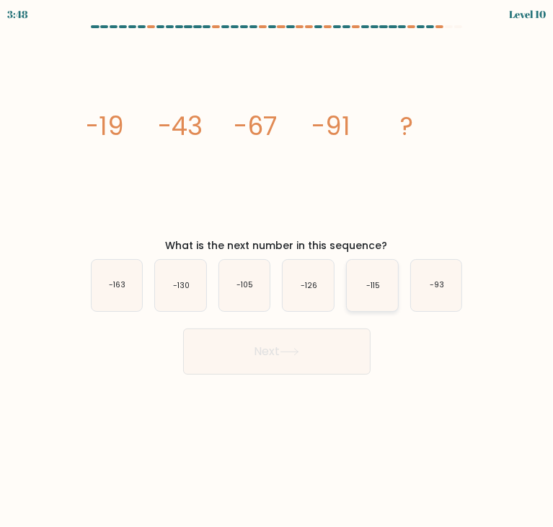
radio input "true"
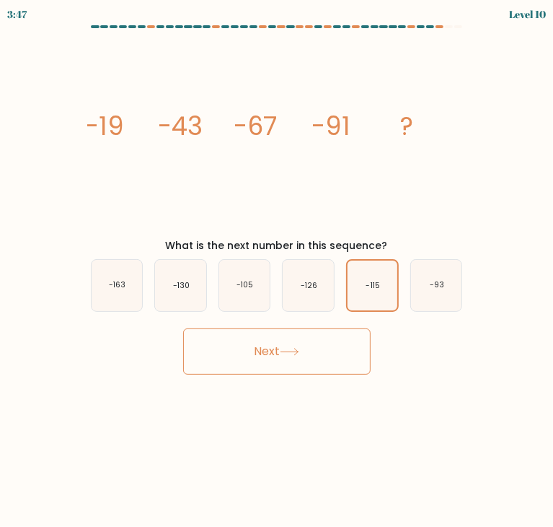
click at [338, 363] on button "Next" at bounding box center [277, 351] width 188 height 46
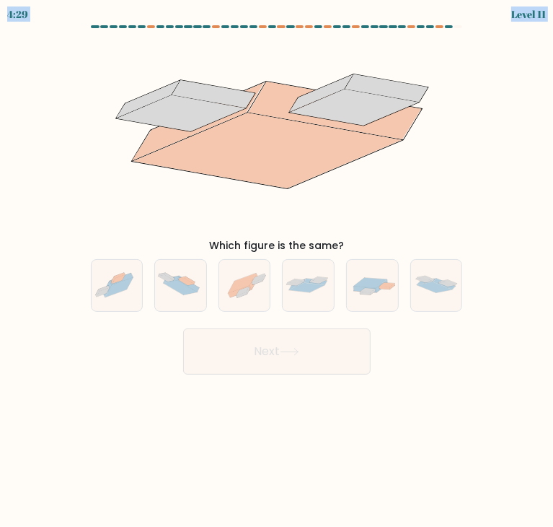
drag, startPoint x: 229, startPoint y: 121, endPoint x: 273, endPoint y: 24, distance: 106.9
click at [269, 18] on body "4:29 Level 11" at bounding box center [276, 263] width 553 height 527
click at [257, 288] on icon at bounding box center [244, 285] width 51 height 38
click at [277, 270] on input "c." at bounding box center [277, 266] width 1 height 7
radio input "true"
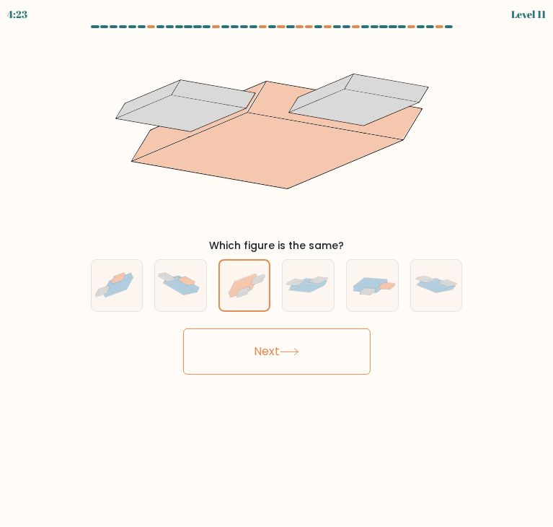
click at [269, 358] on button "Next" at bounding box center [277, 351] width 188 height 46
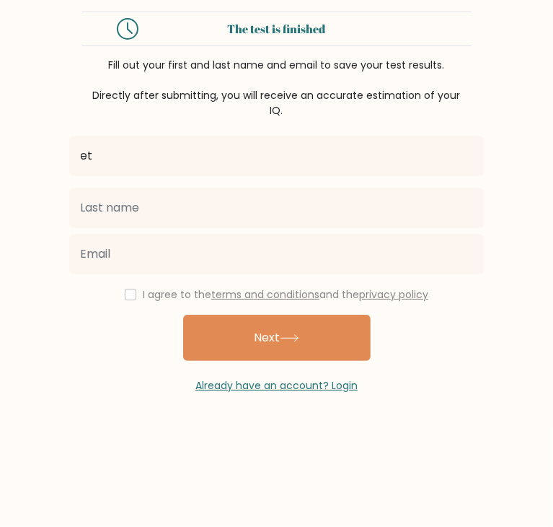
type input "et"
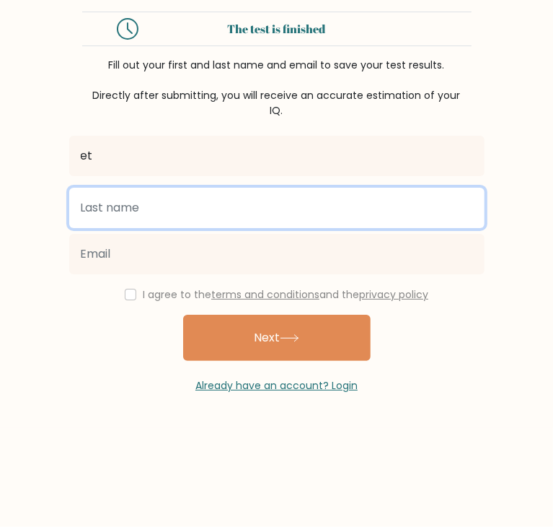
click at [203, 193] on input "text" at bounding box center [276, 208] width 415 height 40
type input "te"
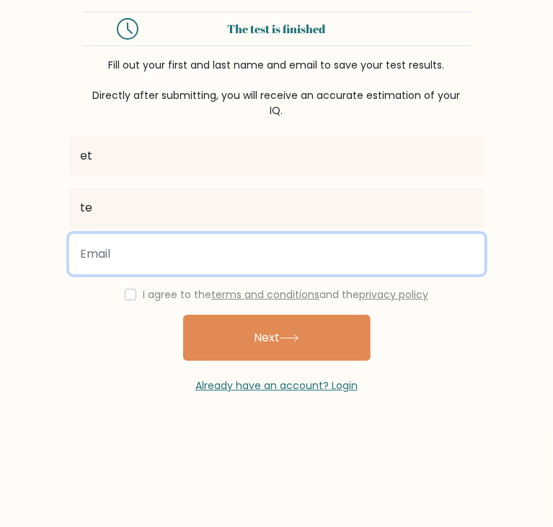
click at [208, 247] on input "email" at bounding box center [276, 254] width 415 height 40
drag, startPoint x: 208, startPoint y: 247, endPoint x: 185, endPoint y: 260, distance: 26.1
click at [185, 260] on input "email" at bounding box center [276, 254] width 415 height 40
click at [128, 247] on input "email" at bounding box center [276, 254] width 415 height 40
drag, startPoint x: 127, startPoint y: 248, endPoint x: 76, endPoint y: 249, distance: 51.2
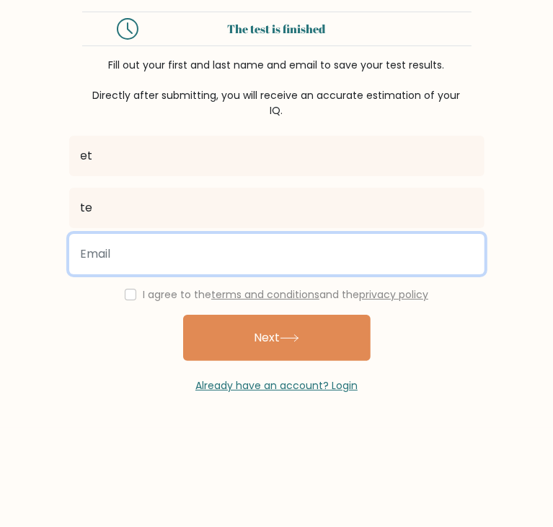
click at [76, 249] on input "email" at bounding box center [276, 254] width 415 height 40
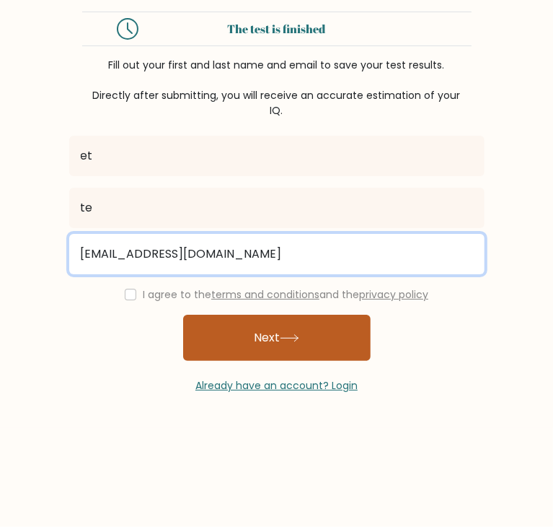
type input "[EMAIL_ADDRESS][DOMAIN_NAME]"
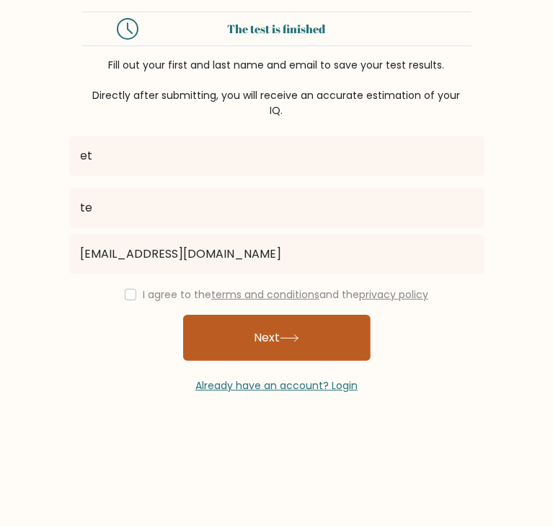
click at [257, 330] on button "Next" at bounding box center [277, 337] width 188 height 46
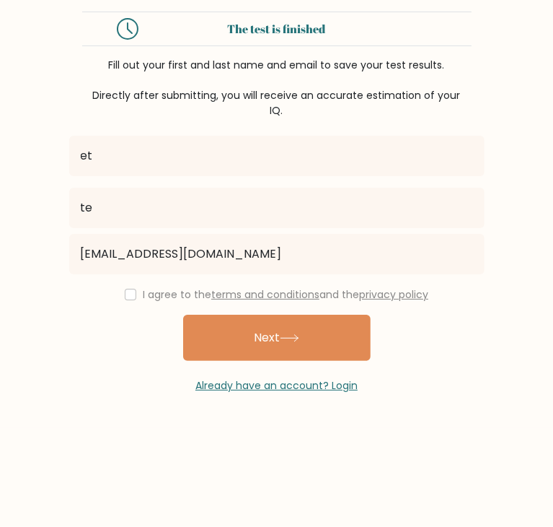
click at [124, 299] on div "I agree to the terms and conditions and the privacy policy" at bounding box center [277, 294] width 433 height 17
drag, startPoint x: 110, startPoint y: 297, endPoint x: 121, endPoint y: 296, distance: 10.8
click at [111, 297] on div "I agree to the terms and conditions and the privacy policy" at bounding box center [277, 294] width 433 height 17
click at [126, 296] on input "checkbox" at bounding box center [131, 295] width 12 height 12
checkbox input "true"
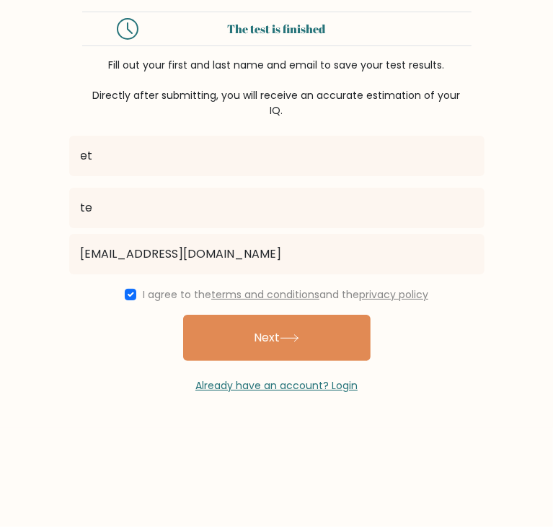
click at [266, 352] on button "Next" at bounding box center [277, 337] width 188 height 46
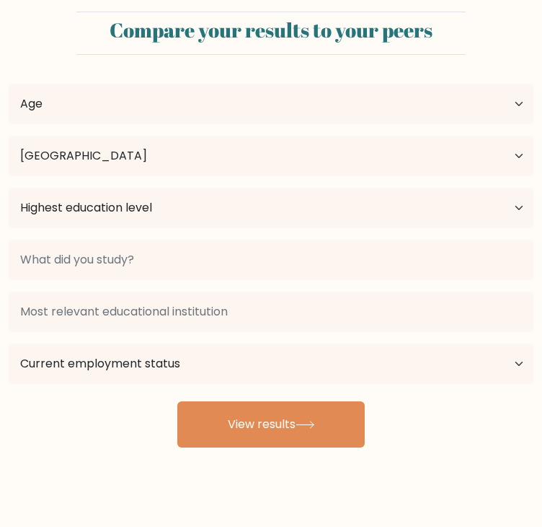
select select "IN"
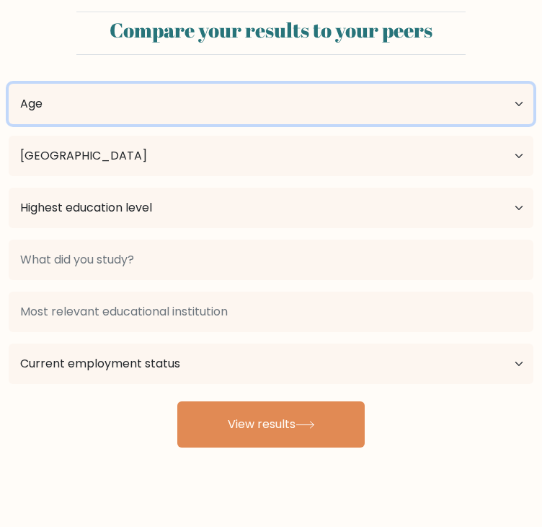
click at [257, 100] on select "Age Under [DEMOGRAPHIC_DATA] [DEMOGRAPHIC_DATA] [DEMOGRAPHIC_DATA] [DEMOGRAPHIC…" at bounding box center [271, 104] width 525 height 40
select select "min_18"
click at [9, 84] on select "Age Under [DEMOGRAPHIC_DATA] [DEMOGRAPHIC_DATA] [DEMOGRAPHIC_DATA] [DEMOGRAPHIC…" at bounding box center [271, 104] width 525 height 40
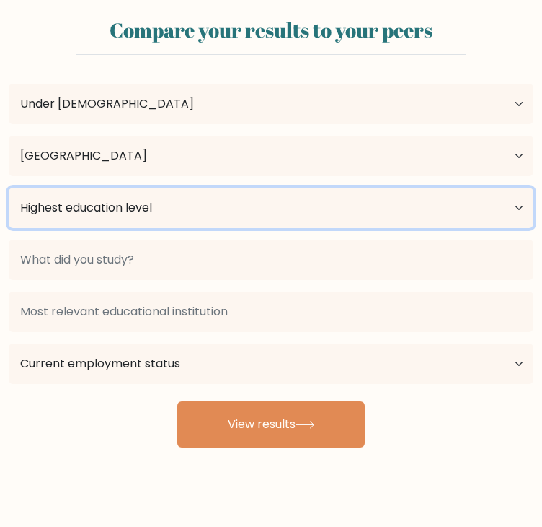
click at [179, 214] on select "Highest education level No schooling Primary Lower Secondary Upper Secondary Oc…" at bounding box center [271, 208] width 525 height 40
select select "upper_secondary"
click at [9, 188] on select "Highest education level No schooling Primary Lower Secondary Upper Secondary Oc…" at bounding box center [271, 208] width 525 height 40
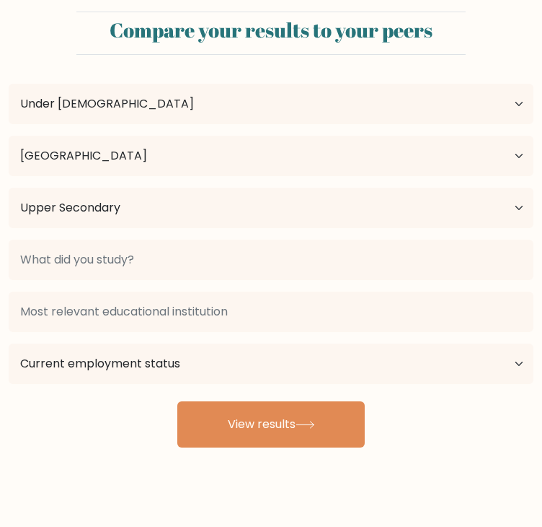
click at [107, 279] on div at bounding box center [271, 260] width 542 height 52
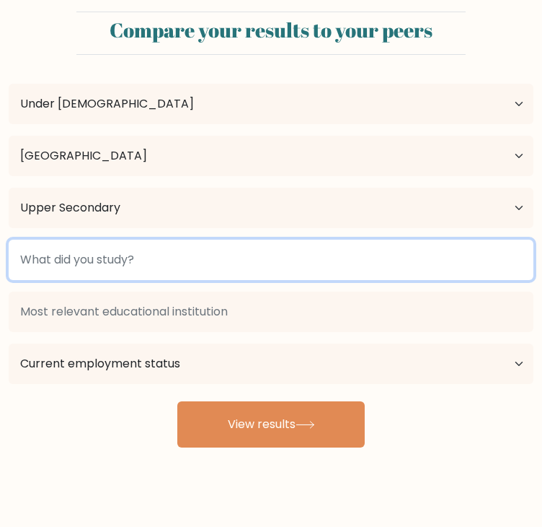
click at [100, 263] on input at bounding box center [271, 259] width 525 height 40
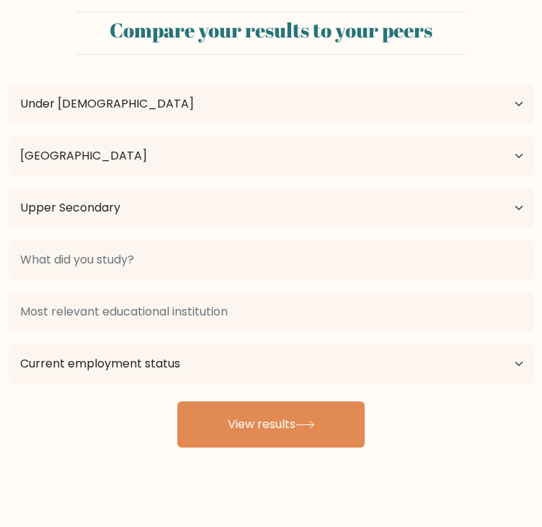
click at [113, 330] on div at bounding box center [271, 312] width 542 height 52
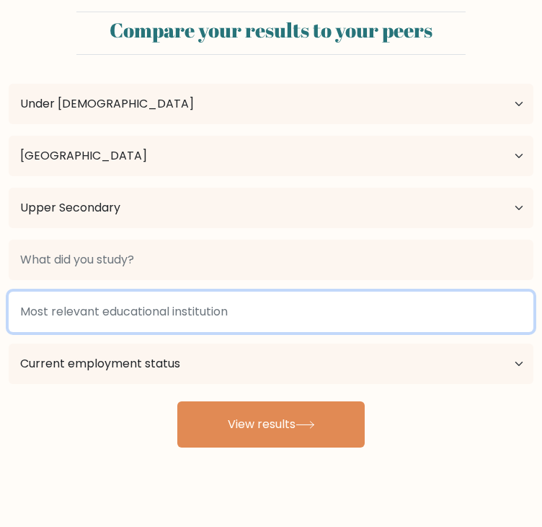
click at [110, 320] on input at bounding box center [271, 311] width 525 height 40
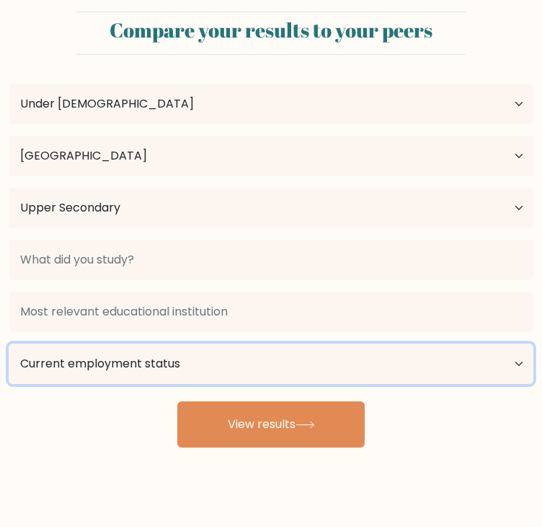
click at [100, 361] on select "Current employment status Employed Student Retired Other / prefer not to answer" at bounding box center [271, 363] width 525 height 40
select select "student"
click at [9, 343] on select "Current employment status Employed Student Retired Other / prefer not to answer" at bounding box center [271, 363] width 525 height 40
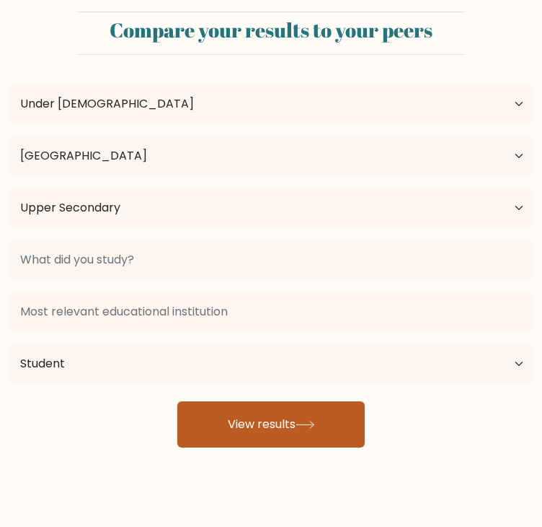
click at [201, 430] on button "View results" at bounding box center [271, 424] width 188 height 46
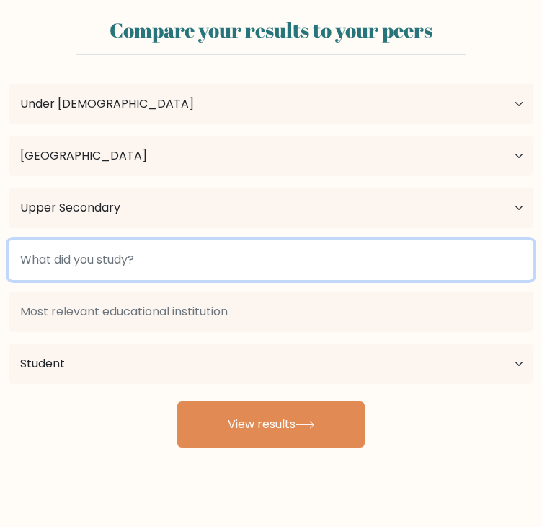
click at [142, 263] on input at bounding box center [271, 259] width 525 height 40
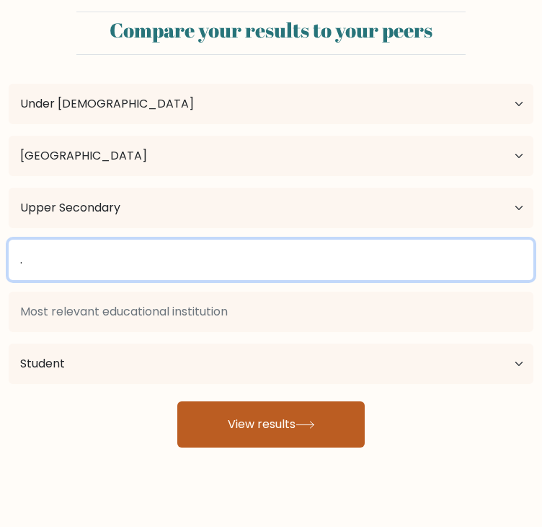
type input "."
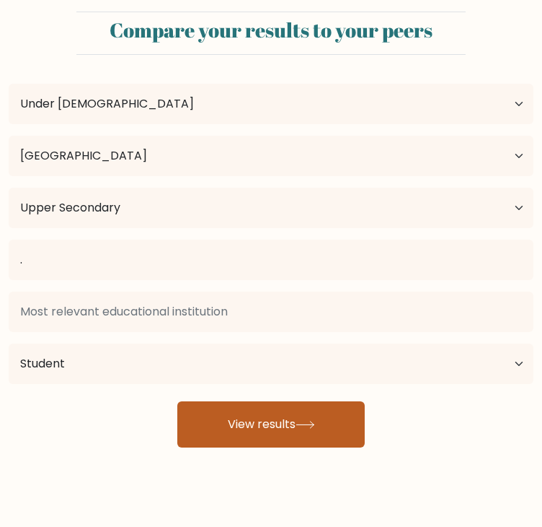
click at [185, 413] on button "View results" at bounding box center [271, 424] width 188 height 46
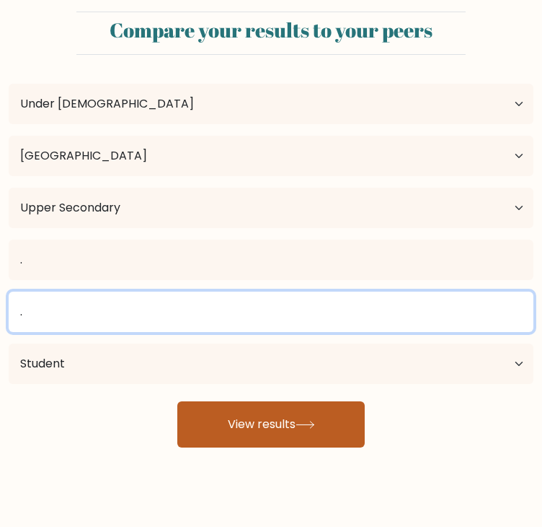
type input "."
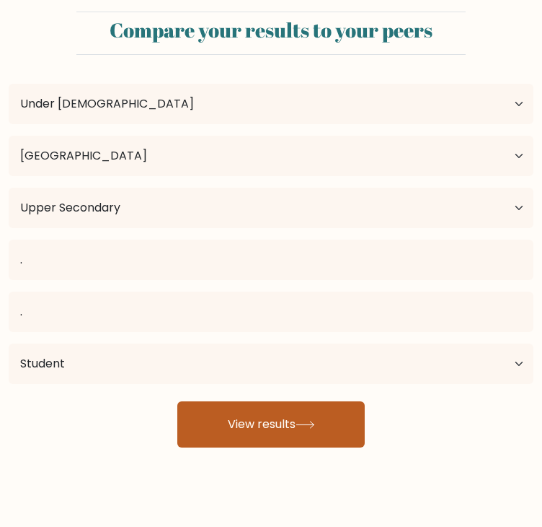
click at [207, 418] on button "View results" at bounding box center [271, 424] width 188 height 46
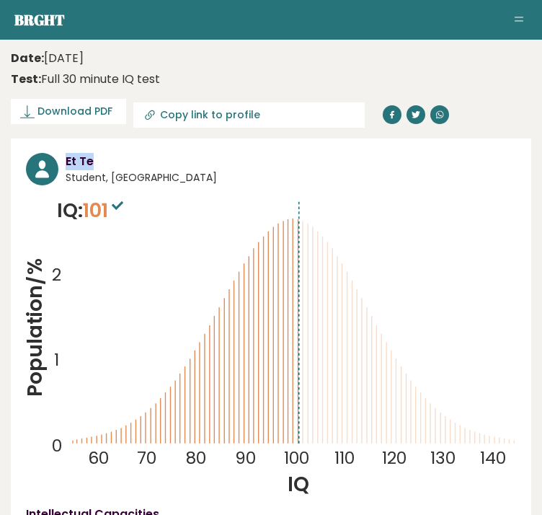
drag, startPoint x: 69, startPoint y: 157, endPoint x: 102, endPoint y: 162, distance: 33.7
click at [102, 162] on h3 "Et Te" at bounding box center [291, 161] width 451 height 17
click at [117, 182] on span "Student, [GEOGRAPHIC_DATA]" at bounding box center [291, 177] width 451 height 15
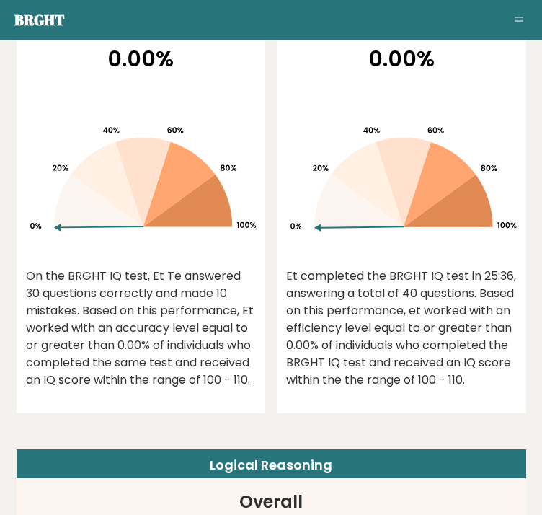
scroll to position [1659, 0]
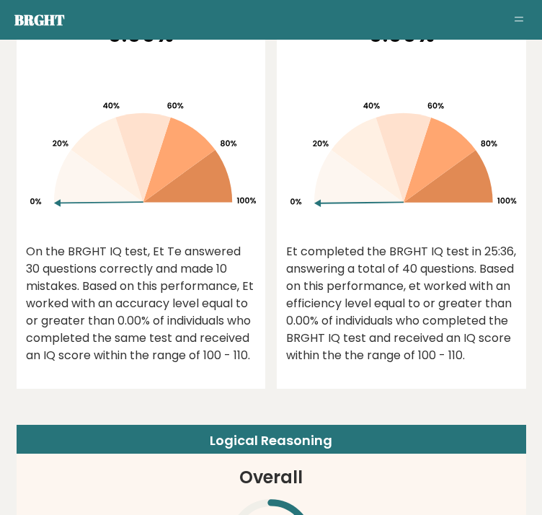
drag, startPoint x: 259, startPoint y: 230, endPoint x: 263, endPoint y: 190, distance: 40.6
click at [263, 190] on div "0.00% On the BRGHT IQ test, Et Te answered 30 questions correctly and made 10 m…" at bounding box center [142, 203] width 250 height 371
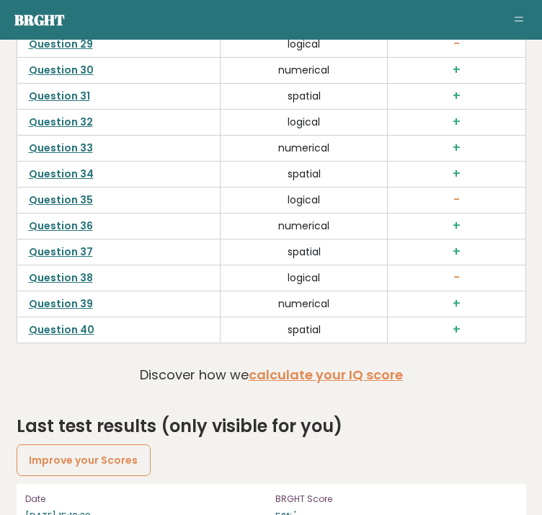
scroll to position [4639, 0]
